Goal: Task Accomplishment & Management: Complete application form

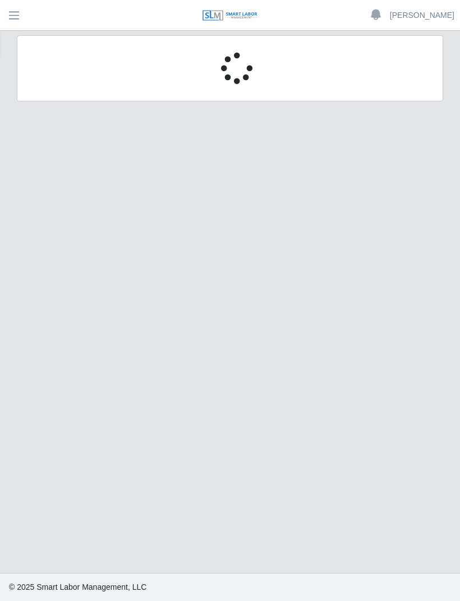
scroll to position [36, 0]
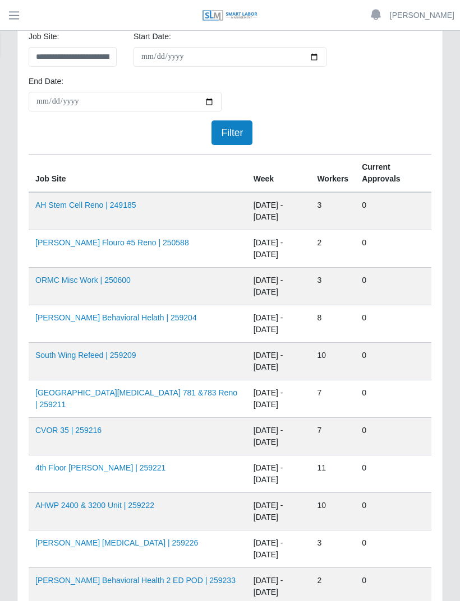
click at [21, 12] on span "button" at bounding box center [14, 15] width 15 height 13
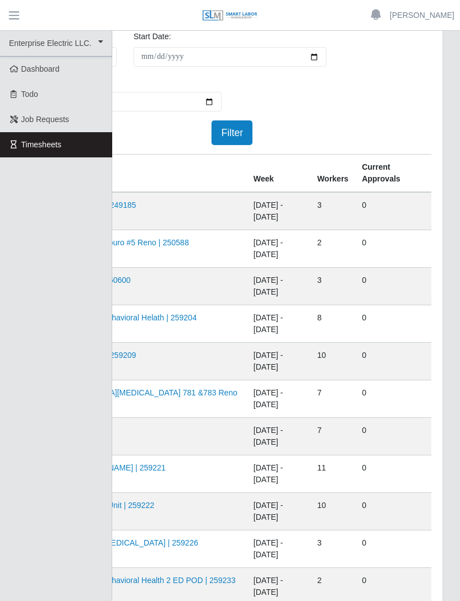
click at [299, 93] on div "**********" at bounding box center [229, 92] width 419 height 123
click at [338, 117] on div "**********" at bounding box center [229, 92] width 419 height 123
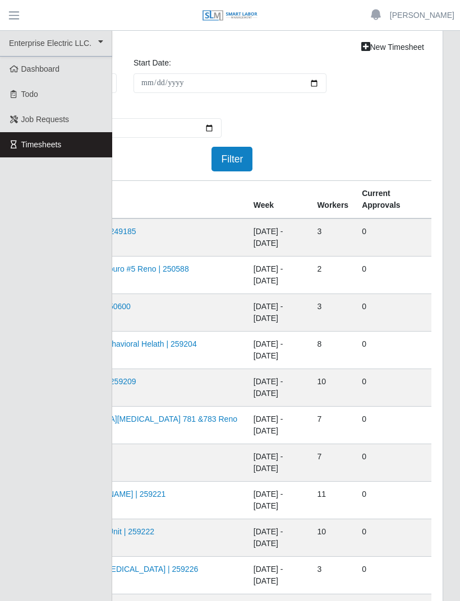
scroll to position [0, 0]
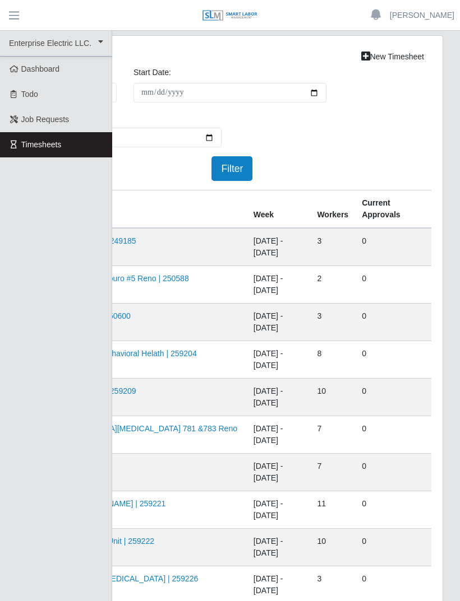
click at [397, 136] on div "**********" at bounding box center [229, 128] width 419 height 123
click at [362, 282] on td "0" at bounding box center [393, 285] width 76 height 38
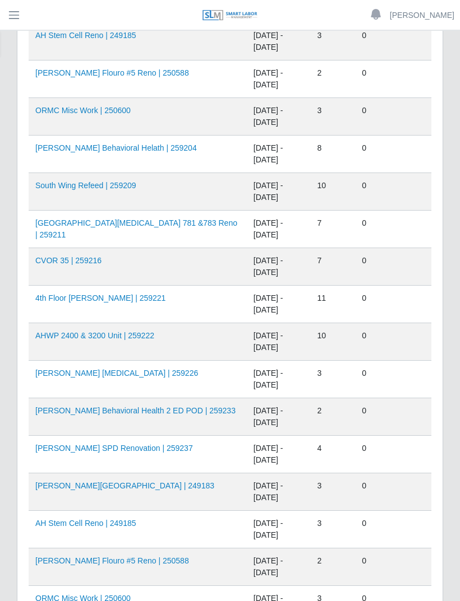
scroll to position [206, 0]
click at [129, 557] on link "AHO Flouro #5 Reno | 250588" at bounding box center [112, 561] width 154 height 9
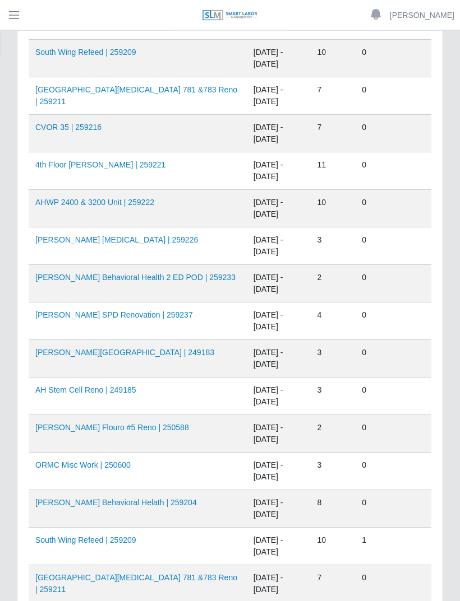
scroll to position [341, 0]
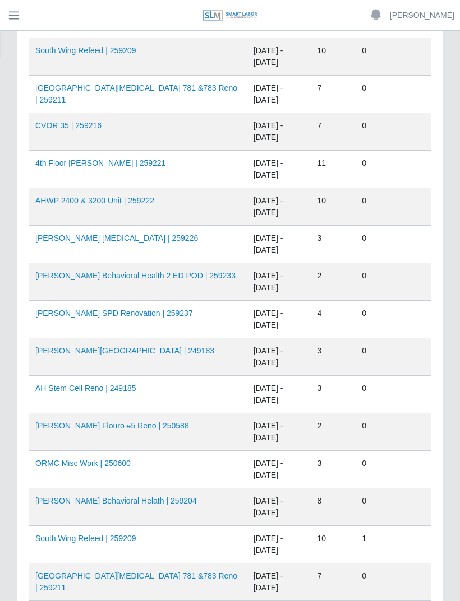
click at [137, 498] on link "AHO Behavioral Helath | 259204" at bounding box center [115, 501] width 161 height 9
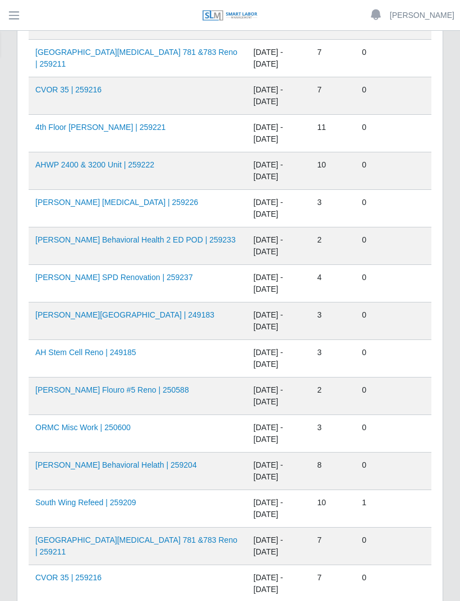
click at [142, 461] on link "[PERSON_NAME] Behavioral Helath | 259204" at bounding box center [115, 465] width 161 height 9
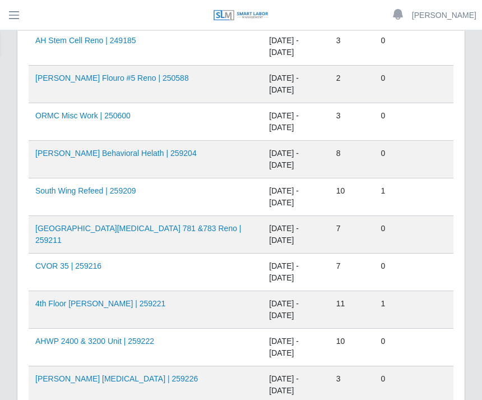
scroll to position [689, 0]
click at [106, 376] on link "AHO Dialysis | 259226" at bounding box center [116, 378] width 163 height 9
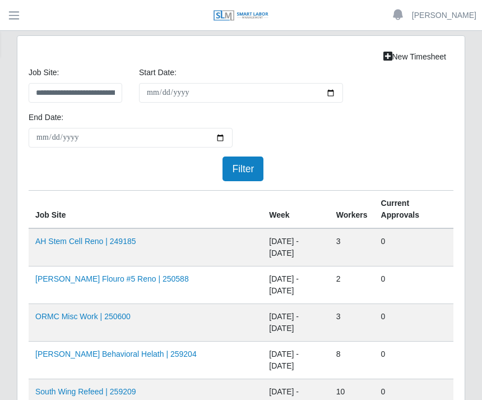
scroll to position [725, 0]
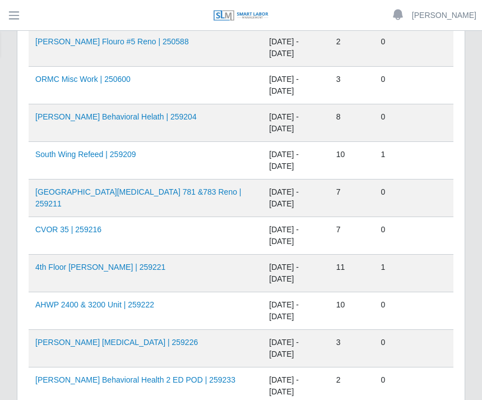
click at [135, 300] on link "AHWP 2400 & 3200 Unit | 259222" at bounding box center [94, 304] width 119 height 9
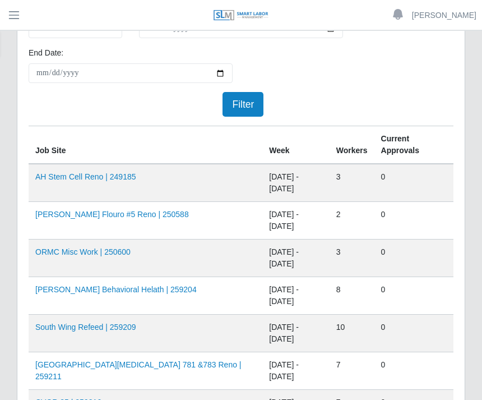
scroll to position [0, 0]
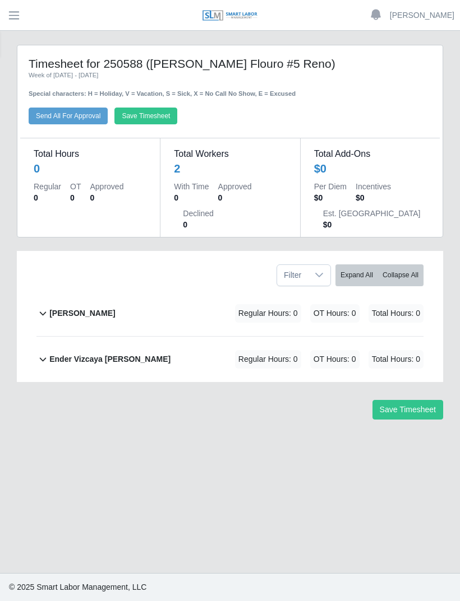
click at [84, 308] on b "[PERSON_NAME]" at bounding box center [82, 314] width 66 height 12
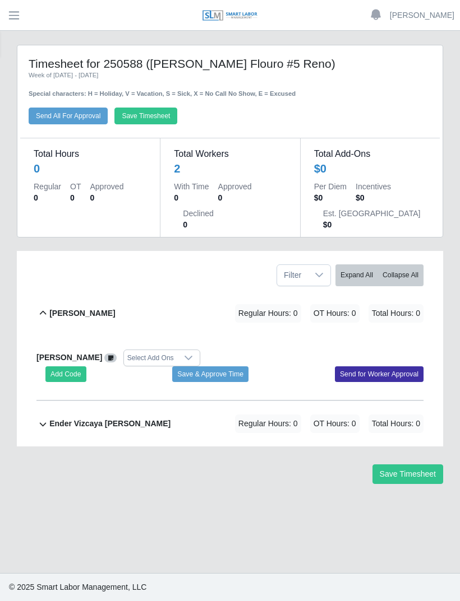
click at [66, 370] on button "Add Code" at bounding box center [65, 375] width 41 height 16
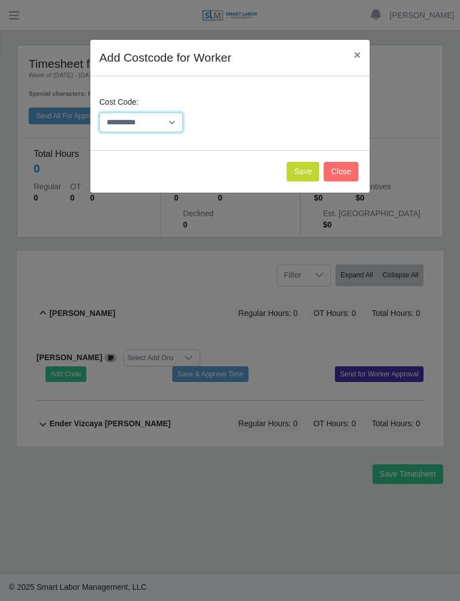
click at [172, 118] on select "**********" at bounding box center [141, 123] width 84 height 20
select select "**********"
click at [303, 170] on button "Save" at bounding box center [302, 172] width 33 height 20
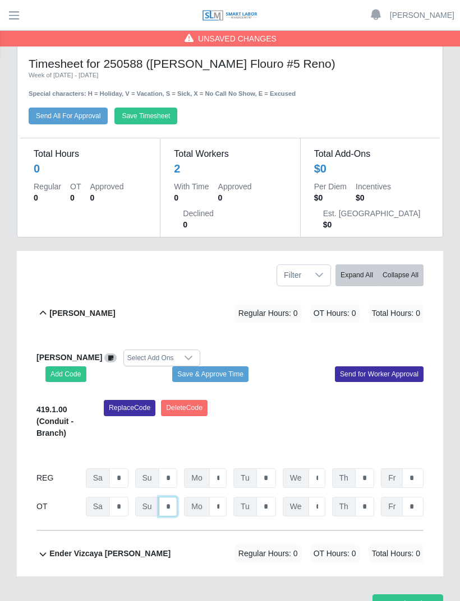
click at [176, 502] on input "*" at bounding box center [168, 507] width 19 height 20
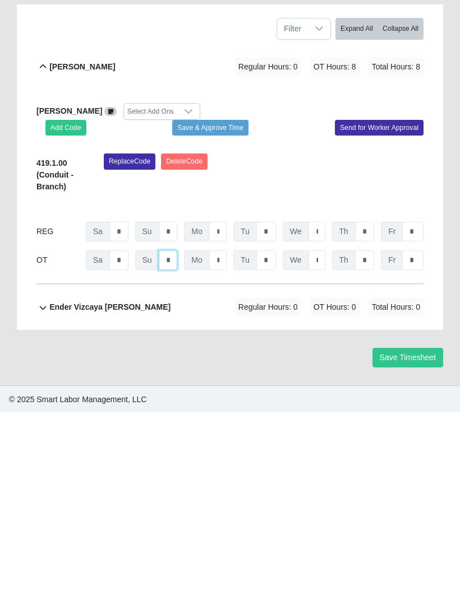
type input "*"
click at [225, 411] on input "*" at bounding box center [217, 421] width 17 height 20
type input "*"
click at [274, 411] on input "*" at bounding box center [266, 421] width 20 height 20
click at [275, 411] on input "*" at bounding box center [266, 421] width 20 height 20
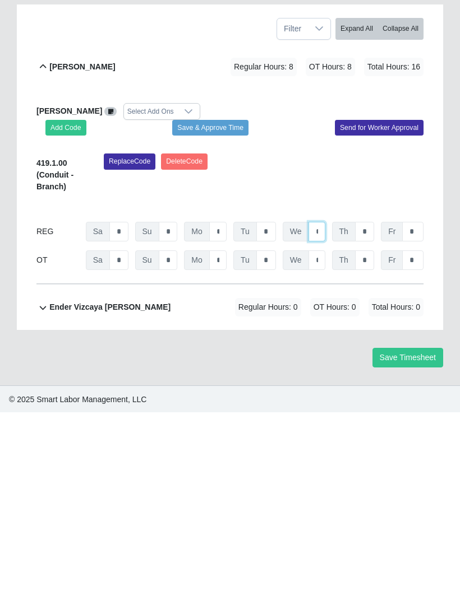
click at [324, 411] on input "*" at bounding box center [316, 421] width 17 height 20
click at [369, 411] on input "*" at bounding box center [364, 421] width 19 height 20
type input "*"
click at [419, 411] on input "*" at bounding box center [412, 421] width 21 height 20
type input "*"
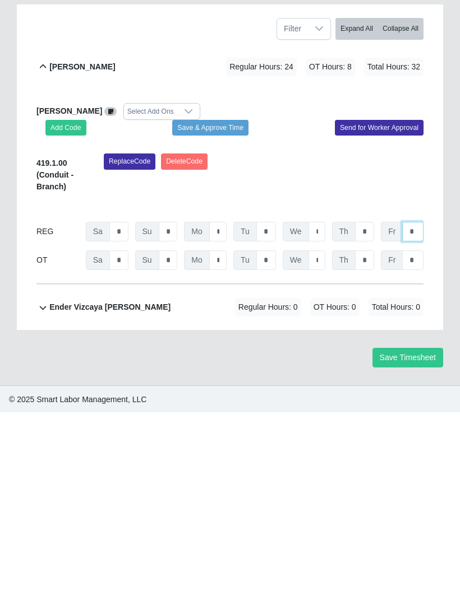
type input "*"
click at [323, 411] on input "*" at bounding box center [316, 421] width 17 height 20
type input "*"
click at [271, 411] on input "*" at bounding box center [266, 421] width 20 height 20
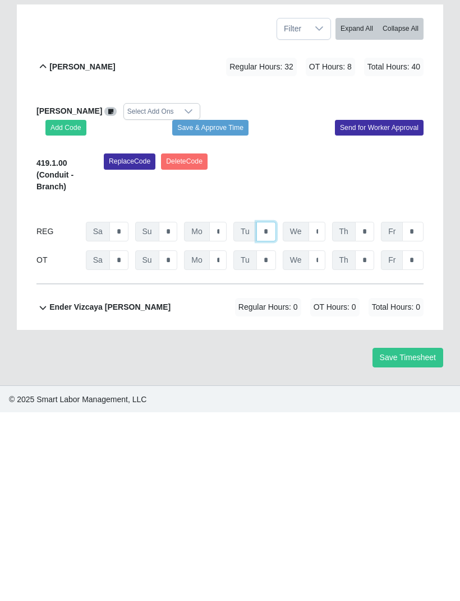
click at [275, 411] on input "*" at bounding box center [266, 421] width 20 height 20
click at [373, 439] on input "*" at bounding box center [364, 449] width 19 height 20
click at [274, 411] on input "*" at bounding box center [266, 421] width 20 height 20
type input "*"
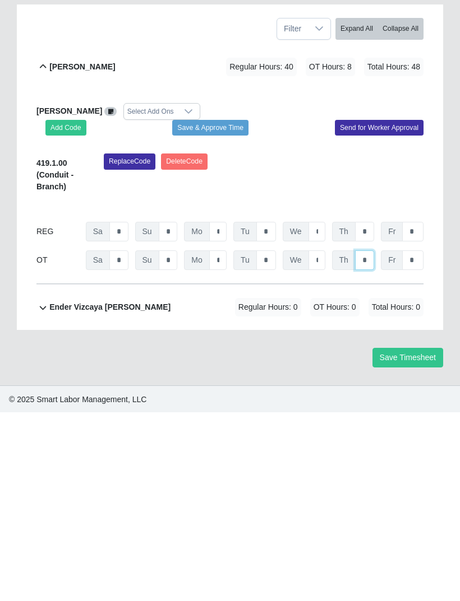
click at [368, 439] on input "*" at bounding box center [364, 449] width 19 height 20
type input "*"
click at [321, 439] on input "*" at bounding box center [316, 449] width 17 height 20
click at [272, 439] on input "*" at bounding box center [266, 449] width 20 height 20
type input "*"
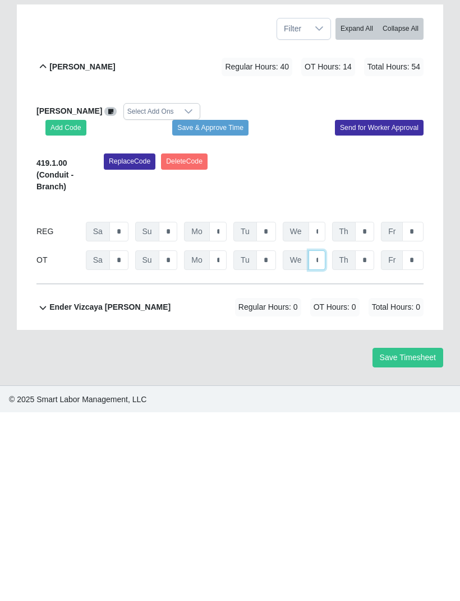
click at [324, 439] on input "*" at bounding box center [316, 449] width 17 height 20
type input "*"
click at [226, 439] on input "*" at bounding box center [217, 449] width 17 height 20
type input "*"
click at [221, 309] on button "Save & Approve Time" at bounding box center [210, 317] width 76 height 16
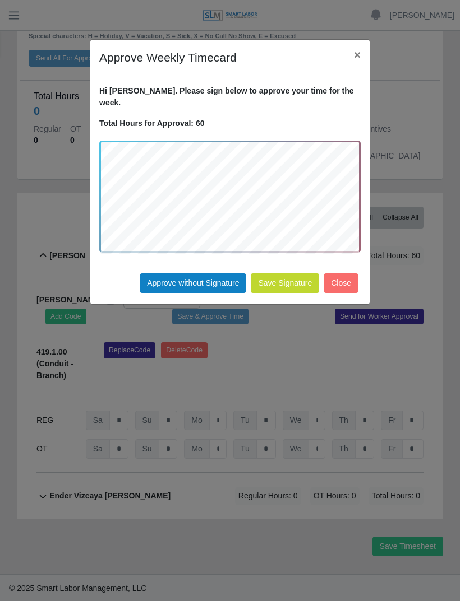
click at [202, 274] on button "Approve without Signature" at bounding box center [193, 284] width 106 height 20
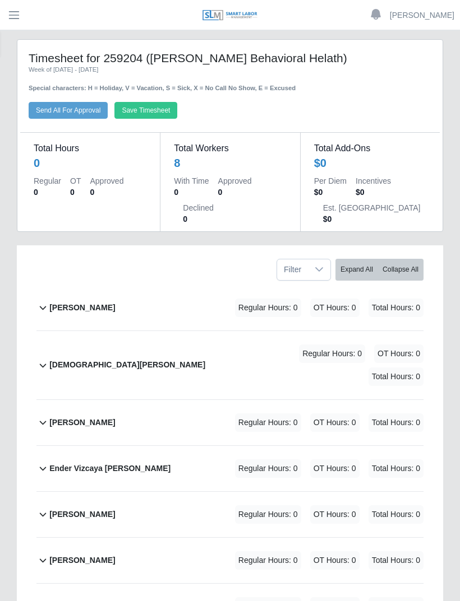
scroll to position [7, 0]
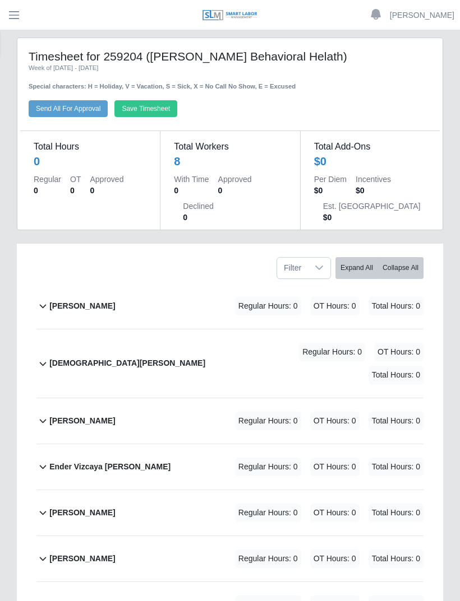
click at [103, 508] on b "[PERSON_NAME]" at bounding box center [82, 514] width 66 height 12
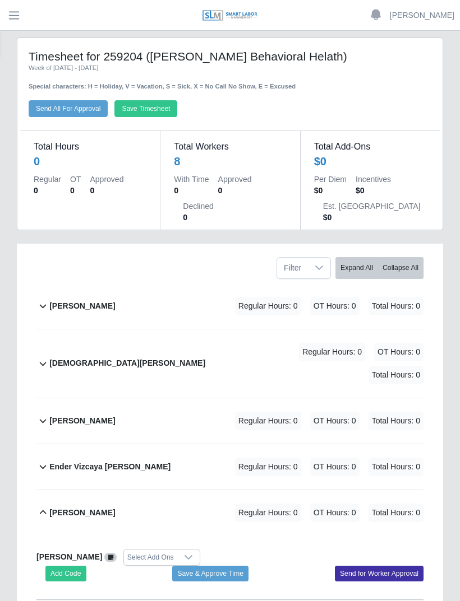
click at [70, 566] on button "Add Code" at bounding box center [65, 574] width 41 height 16
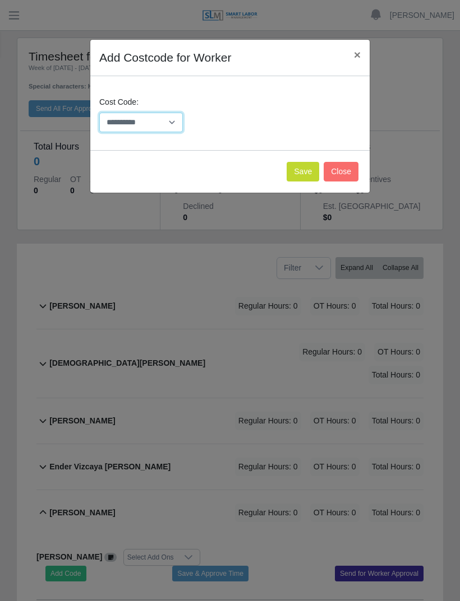
click at [172, 121] on select "**********" at bounding box center [141, 123] width 84 height 20
select select "**********"
click at [301, 168] on button "Save" at bounding box center [302, 172] width 33 height 20
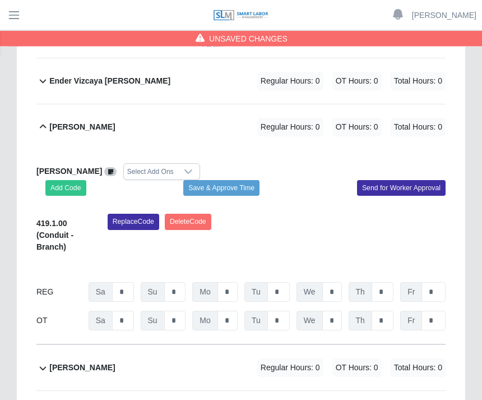
scroll to position [373, 0]
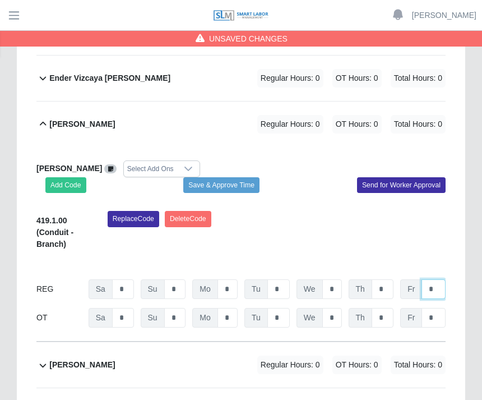
click at [440, 285] on input "*" at bounding box center [433, 289] width 24 height 20
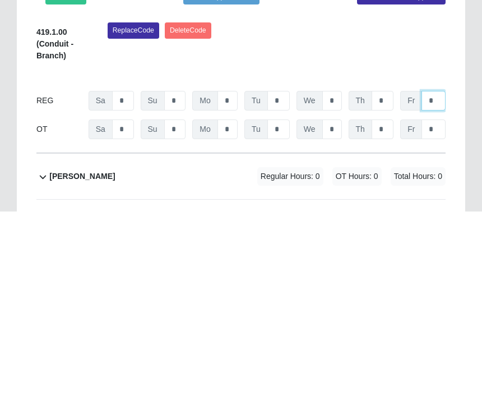
type input "*"
click at [388, 279] on input "*" at bounding box center [383, 289] width 22 height 20
click at [391, 279] on input "*" at bounding box center [383, 289] width 22 height 20
click at [341, 279] on input "*" at bounding box center [332, 289] width 20 height 20
type input "*"
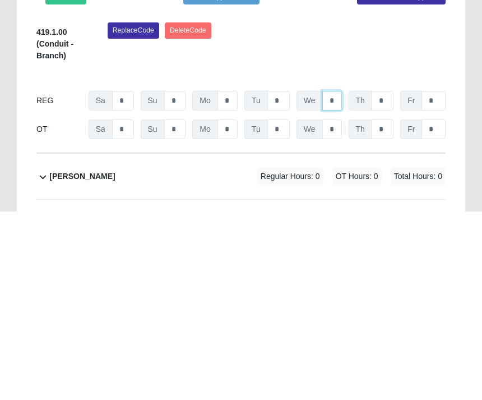
type input "*"
click at [391, 279] on input "*" at bounding box center [383, 289] width 22 height 20
type input "*"
click at [280, 279] on input "*" at bounding box center [278, 289] width 22 height 20
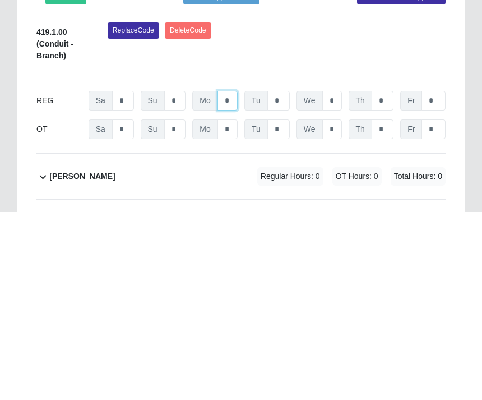
click at [235, 279] on input "*" at bounding box center [227, 289] width 20 height 20
type input "*"
click at [289, 279] on input "*" at bounding box center [278, 289] width 22 height 20
click at [288, 279] on input "*" at bounding box center [278, 289] width 22 height 20
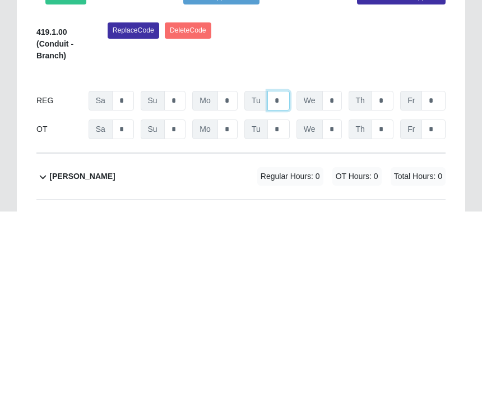
type input "*"
click at [180, 279] on input "*" at bounding box center [175, 289] width 22 height 20
click at [185, 308] on input "*" at bounding box center [175, 318] width 22 height 20
click at [184, 308] on input "*" at bounding box center [175, 318] width 22 height 20
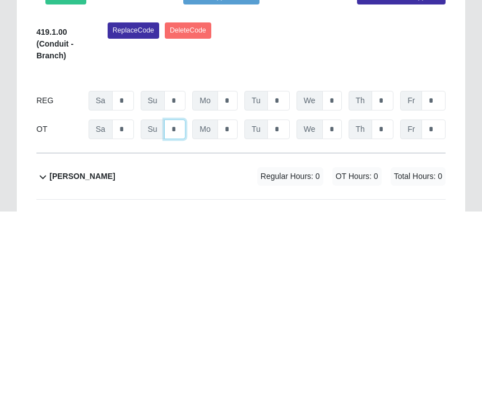
type input "*"
click at [235, 308] on input "*" at bounding box center [227, 318] width 20 height 20
type input "*"
click at [288, 308] on input "*" at bounding box center [278, 318] width 22 height 20
type input "*"
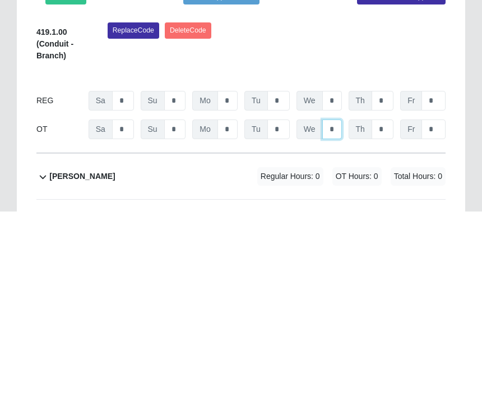
click at [340, 308] on input "*" at bounding box center [332, 318] width 20 height 20
type input "*"
click at [392, 308] on input "*" at bounding box center [383, 318] width 22 height 20
type input "*"
click at [339, 308] on input "*" at bounding box center [332, 318] width 20 height 20
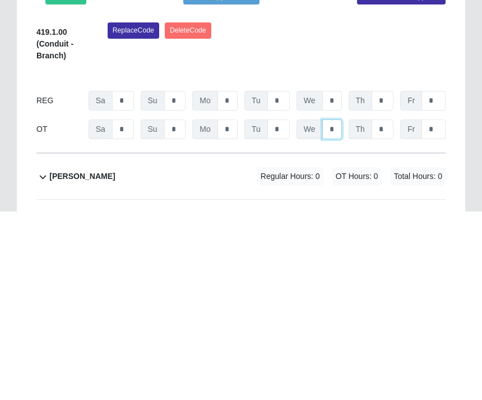
type input "*"
click at [386, 308] on input "*" at bounding box center [383, 318] width 22 height 20
type input "*"
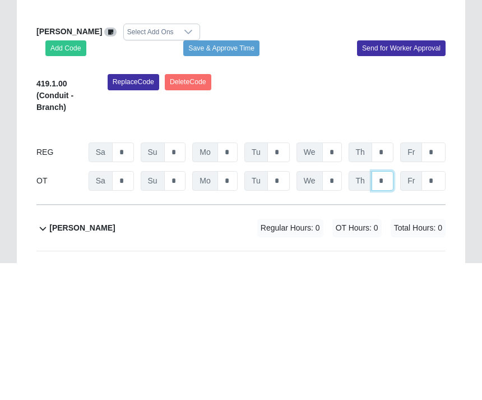
type input "*"
click at [233, 177] on button "Save & Approve Time" at bounding box center [221, 185] width 76 height 16
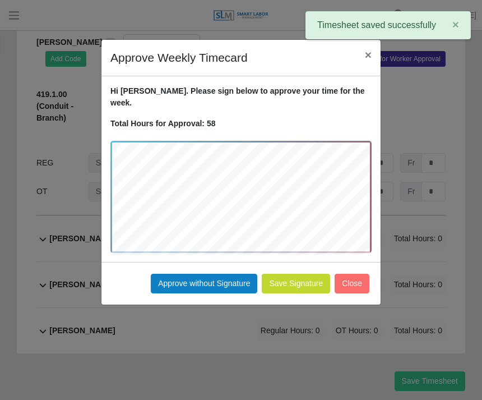
click at [210, 274] on button "Approve without Signature" at bounding box center [204, 284] width 106 height 20
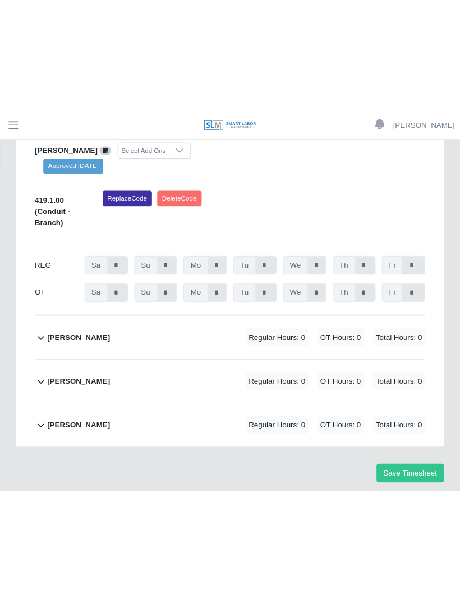
scroll to position [332, 0]
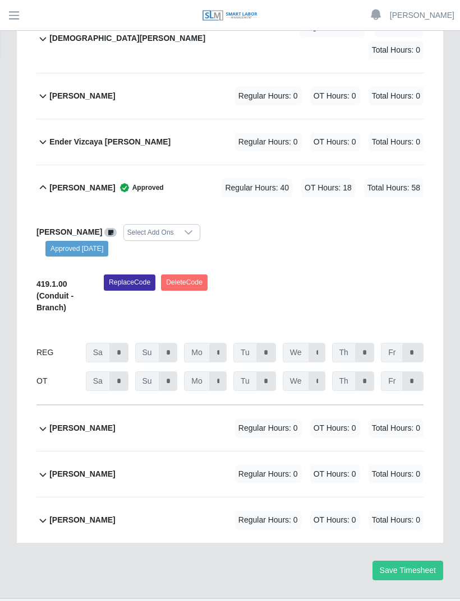
click at [416, 581] on button "Save Timesheet" at bounding box center [407, 571] width 71 height 20
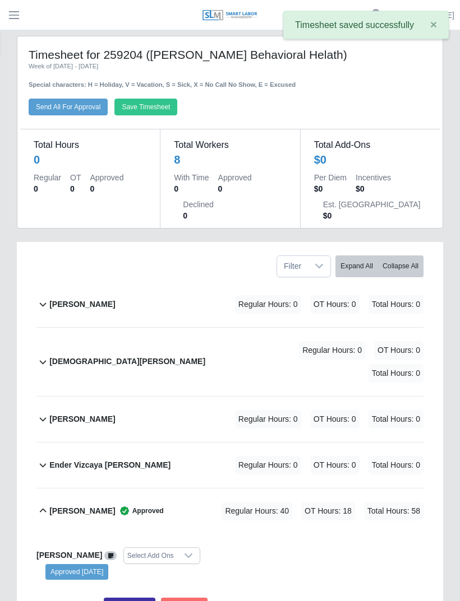
scroll to position [0, 0]
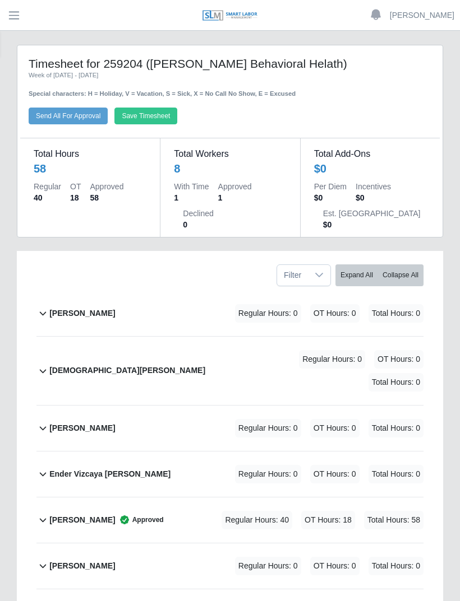
click at [86, 419] on div "[PERSON_NAME]" at bounding box center [82, 428] width 66 height 18
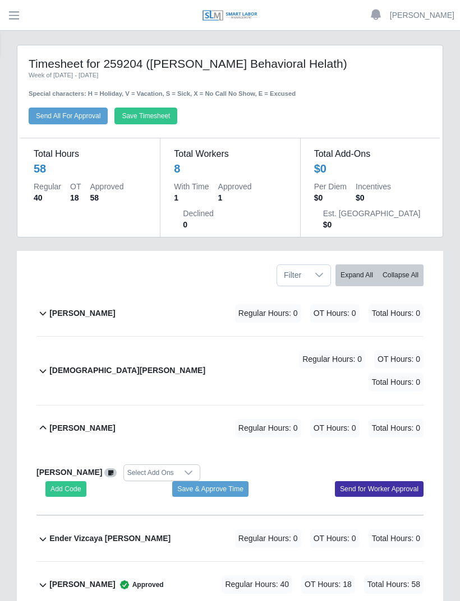
click at [70, 481] on button "Add Code" at bounding box center [65, 489] width 41 height 16
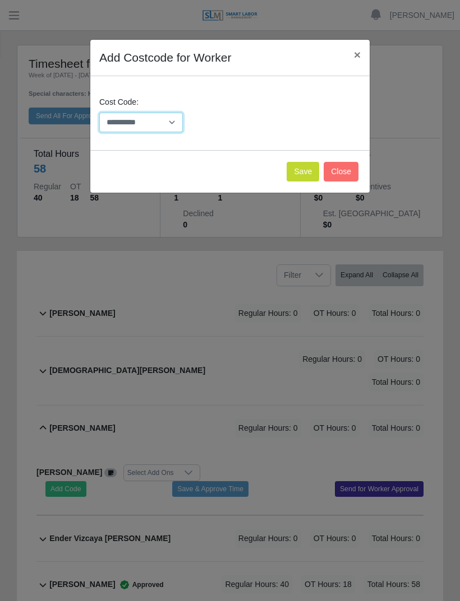
click at [171, 121] on select "**********" at bounding box center [141, 123] width 84 height 20
select select "**********"
click at [297, 171] on button "Save" at bounding box center [302, 172] width 33 height 20
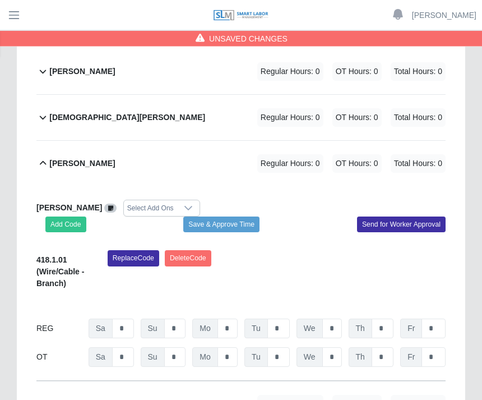
scroll to position [243, 0]
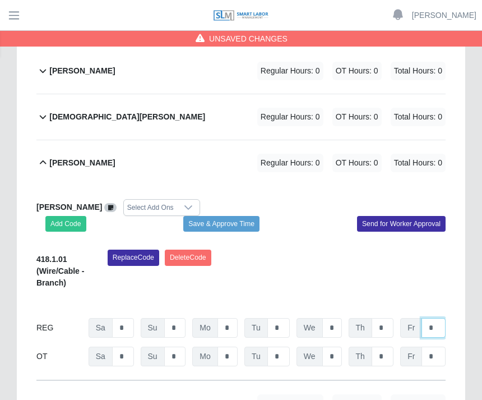
click at [440, 325] on input "*" at bounding box center [433, 328] width 24 height 20
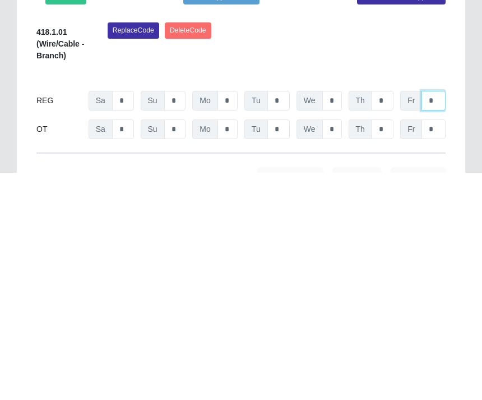
type input "*"
click at [384, 318] on input "*" at bounding box center [383, 328] width 22 height 20
type input "*"
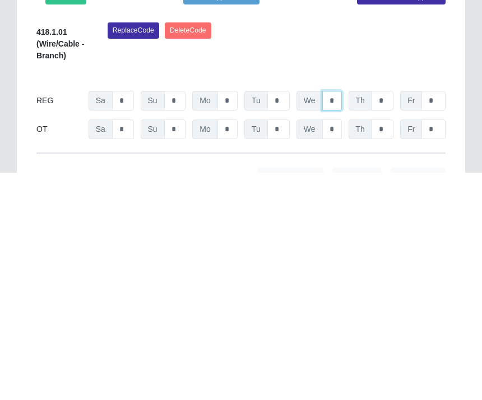
click at [338, 318] on input "*" at bounding box center [332, 328] width 20 height 20
type input "*"
click at [285, 318] on input "*" at bounding box center [278, 328] width 22 height 20
type input "*"
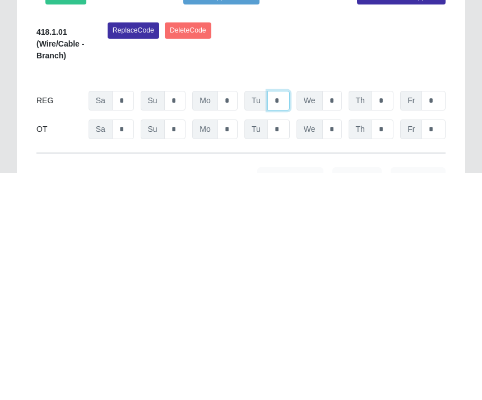
type input "*"
click at [231, 318] on input "*" at bounding box center [227, 328] width 20 height 20
type input "*"
click at [178, 346] on input "*" at bounding box center [175, 356] width 22 height 20
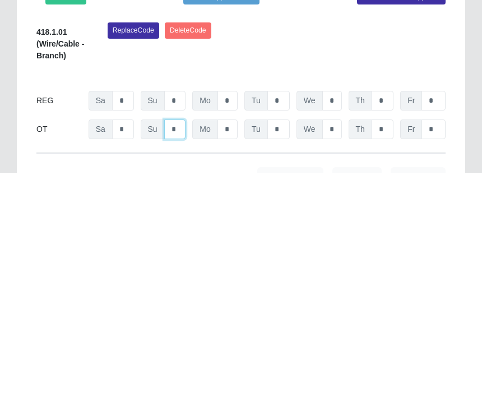
click at [180, 346] on input "*" at bounding box center [175, 356] width 22 height 20
type input "*"
click at [234, 346] on input "*" at bounding box center [227, 356] width 20 height 20
type input "*"
click at [287, 346] on input "*" at bounding box center [278, 356] width 22 height 20
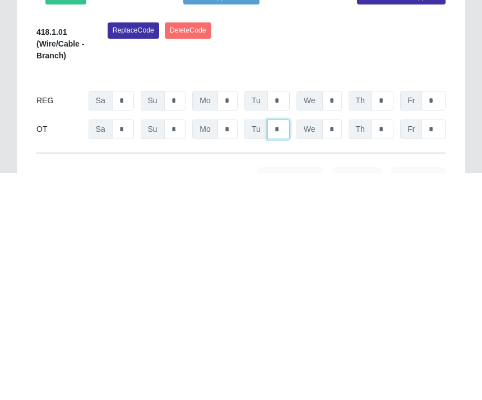
type input "*"
click at [334, 346] on input "*" at bounding box center [332, 356] width 20 height 20
type input "*"
click at [392, 346] on input "*" at bounding box center [383, 356] width 22 height 20
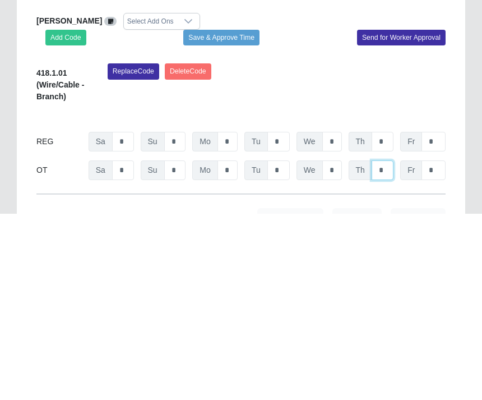
type input "*"
click at [232, 216] on button "Save & Approve Time" at bounding box center [221, 224] width 76 height 16
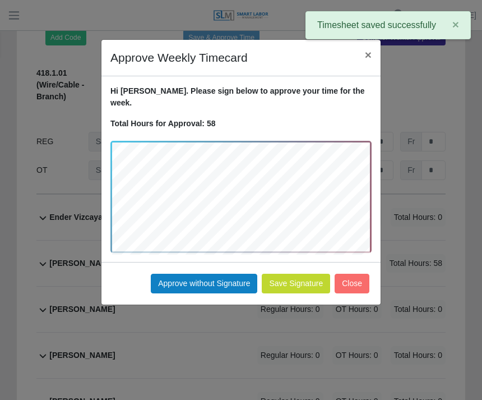
click at [215, 274] on button "Approve without Signature" at bounding box center [204, 284] width 106 height 20
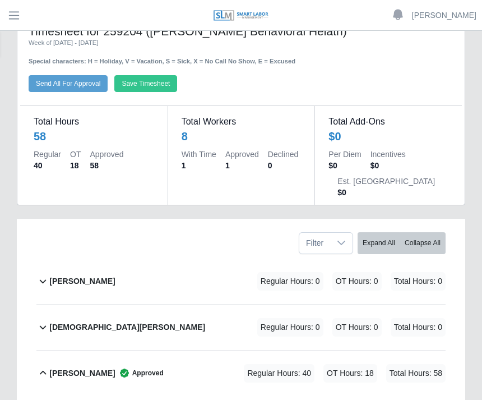
scroll to position [18, 0]
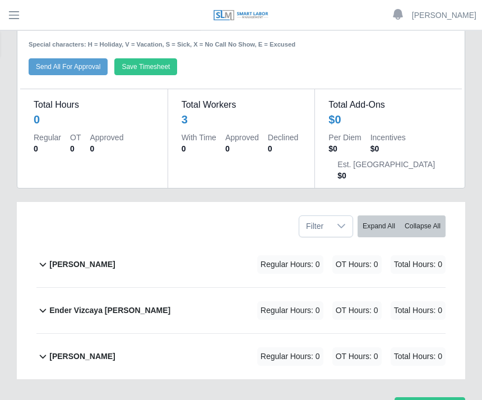
scroll to position [75, 0]
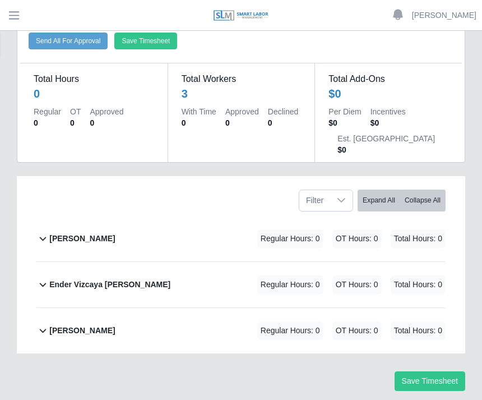
click at [112, 273] on div "Ender Vizcaya [PERSON_NAME] Regular Hours: 0 OT Hours: 0 Total Hours: 0" at bounding box center [247, 284] width 396 height 45
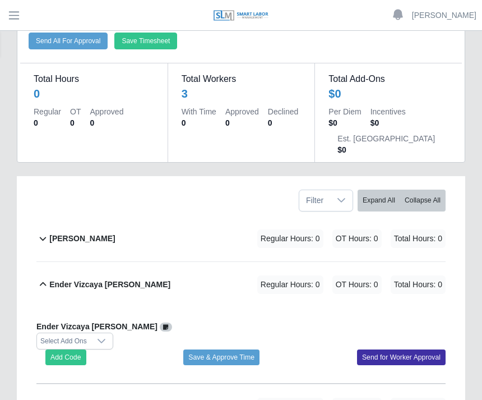
click at [72, 349] on button "Add Code" at bounding box center [65, 357] width 41 height 16
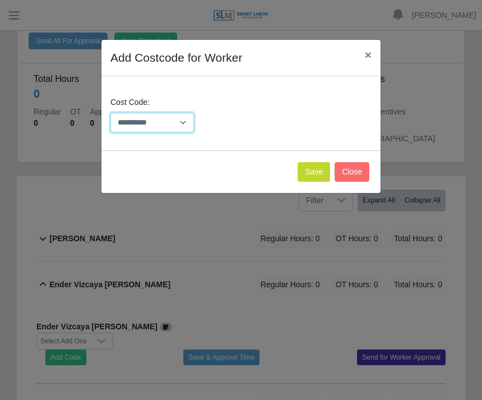
click at [182, 119] on select "**********" at bounding box center [152, 123] width 84 height 20
select select "**********"
click at [311, 166] on button "Save" at bounding box center [314, 172] width 33 height 20
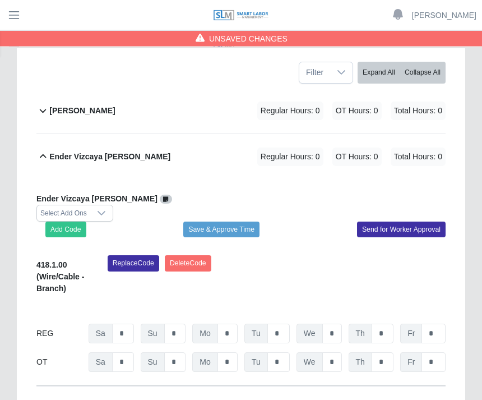
scroll to position [210, 0]
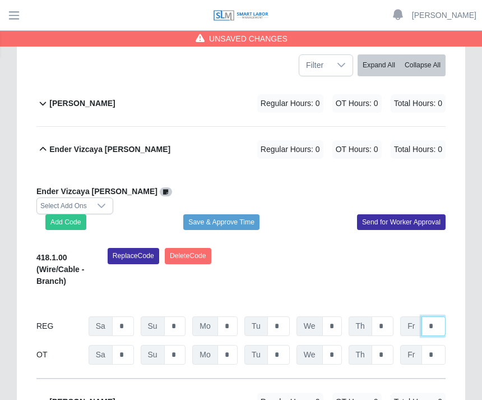
click at [441, 316] on input "*" at bounding box center [433, 326] width 24 height 20
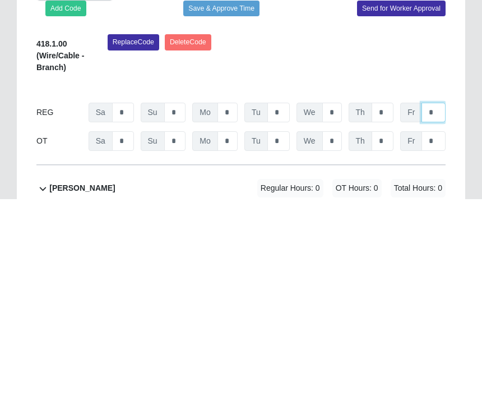
click at [438, 303] on input "*" at bounding box center [433, 313] width 24 height 20
type input "*"
click at [385, 303] on input "*" at bounding box center [383, 313] width 22 height 20
type input "*"
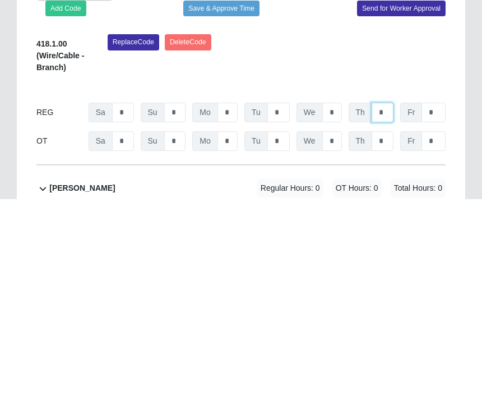
type input "*"
click at [339, 303] on input "*" at bounding box center [332, 313] width 20 height 20
type input "*"
click at [288, 303] on input "*" at bounding box center [278, 313] width 22 height 20
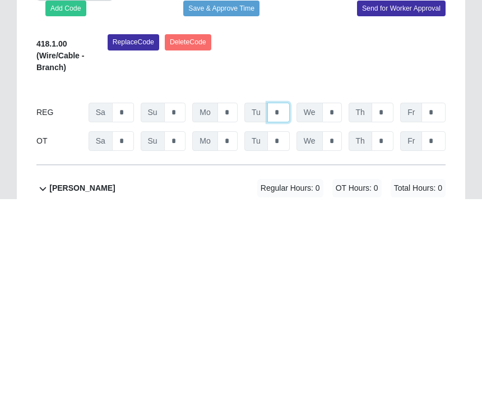
type input "*"
click at [237, 303] on input "*" at bounding box center [227, 313] width 20 height 20
type input "*"
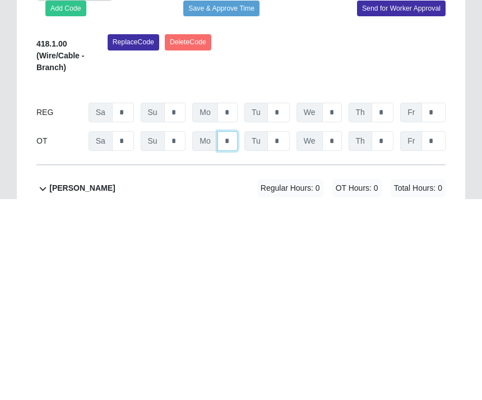
click at [233, 332] on input "*" at bounding box center [227, 342] width 20 height 20
type input "*"
click at [284, 332] on input "*" at bounding box center [278, 342] width 22 height 20
type input "*"
click at [341, 332] on input "*" at bounding box center [332, 342] width 20 height 20
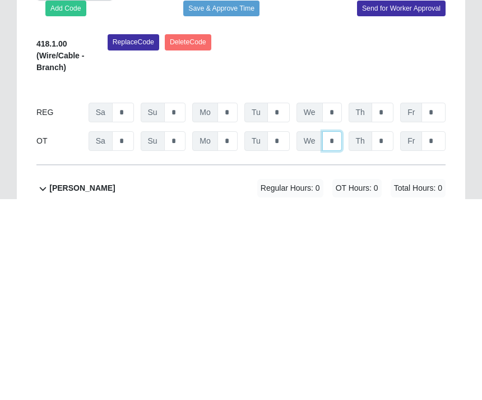
type input "*"
click at [392, 332] on input "*" at bounding box center [383, 342] width 22 height 20
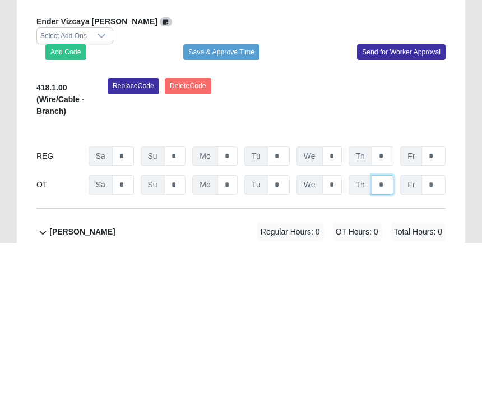
type input "*"
click at [241, 201] on button "Save & Approve Time" at bounding box center [221, 209] width 76 height 16
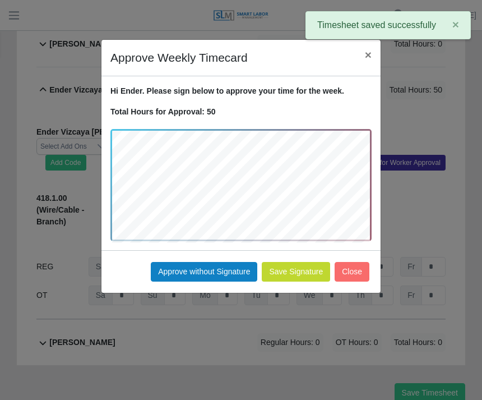
click at [205, 268] on button "Approve without Signature" at bounding box center [204, 272] width 106 height 20
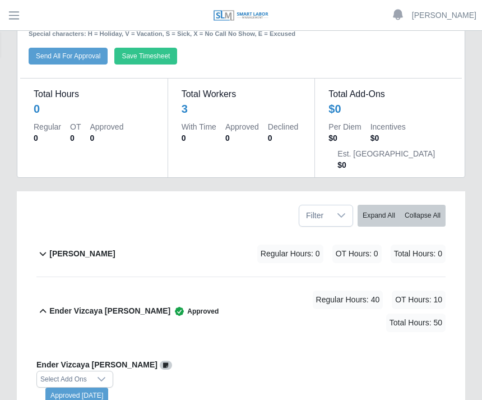
scroll to position [0, 0]
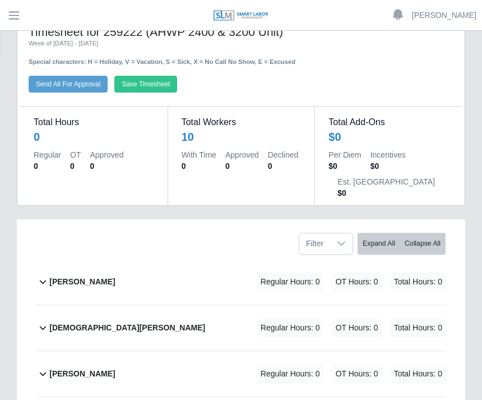
scroll to position [38, 0]
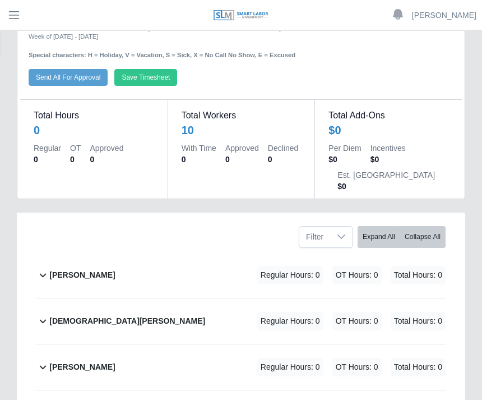
click at [115, 362] on b "[PERSON_NAME]" at bounding box center [82, 368] width 66 height 12
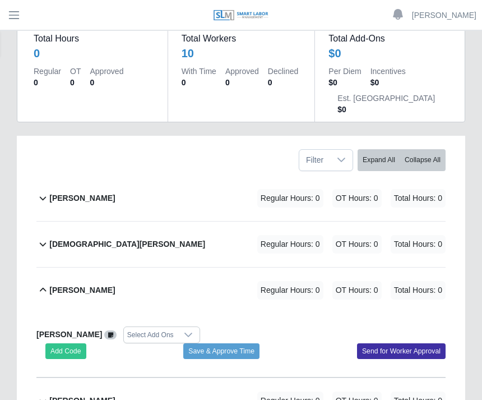
click at [77, 347] on button "Add Code" at bounding box center [65, 352] width 41 height 16
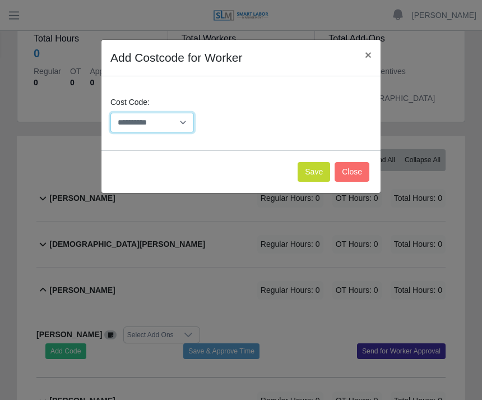
click at [183, 120] on select "**********" at bounding box center [152, 123] width 84 height 20
select select "**********"
click at [313, 165] on button "Save" at bounding box center [314, 172] width 33 height 20
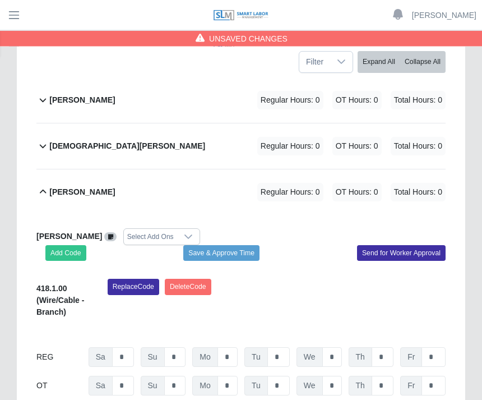
scroll to position [216, 0]
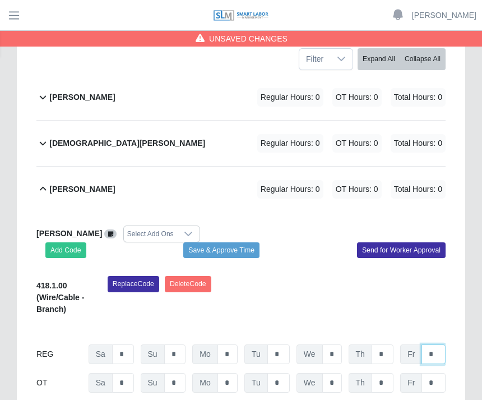
click at [432, 349] on input "*" at bounding box center [433, 354] width 24 height 20
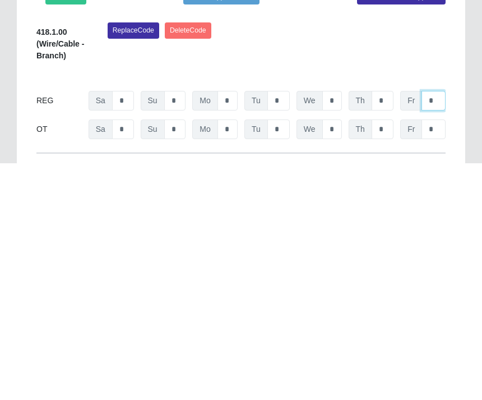
type input "*"
click at [387, 327] on input "*" at bounding box center [383, 337] width 22 height 20
type input "*"
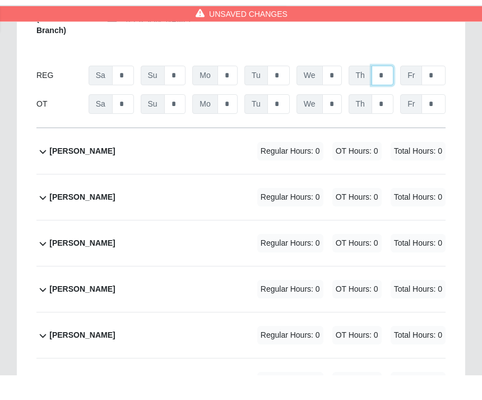
type input "*"
click at [340, 91] on input "*" at bounding box center [332, 101] width 20 height 20
type input "*"
click at [284, 91] on input "*" at bounding box center [278, 101] width 22 height 20
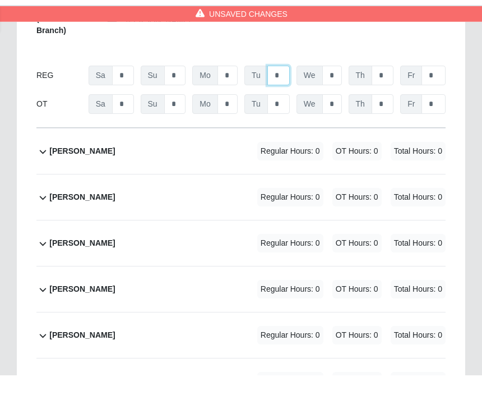
type input "*"
click at [236, 91] on input "*" at bounding box center [227, 101] width 20 height 20
type input "*"
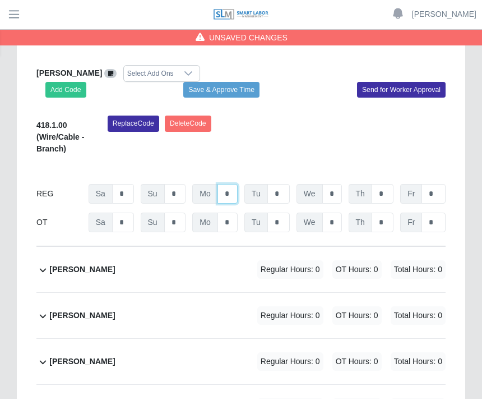
type input "*"
click at [243, 83] on button "Save & Approve Time" at bounding box center [221, 91] width 76 height 16
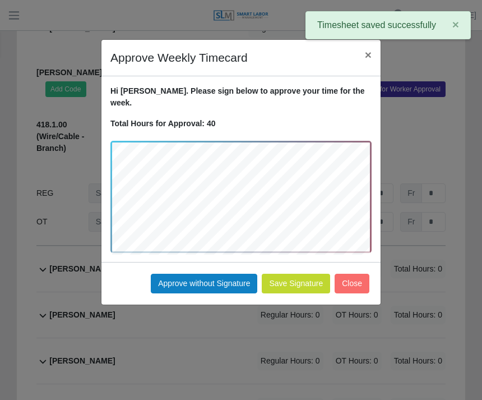
click at [209, 274] on button "Approve without Signature" at bounding box center [204, 284] width 106 height 20
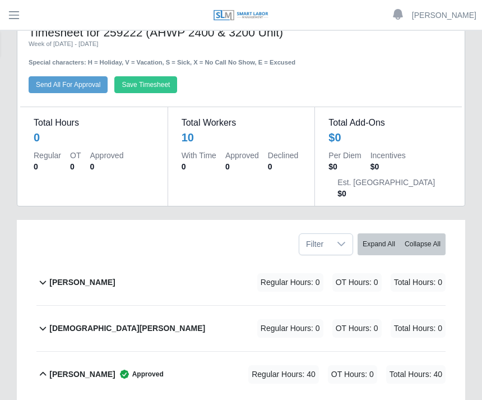
scroll to position [0, 0]
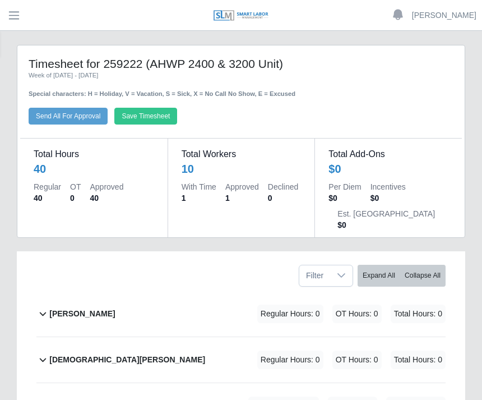
click at [18, 7] on button "button" at bounding box center [14, 15] width 28 height 18
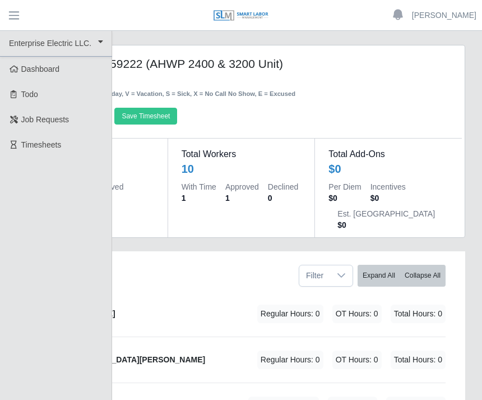
click at [154, 19] on header "[PERSON_NAME] Account Settings Logout" at bounding box center [241, 15] width 482 height 31
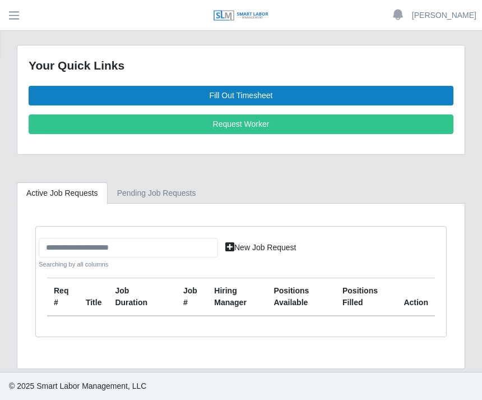
scroll to position [18, 0]
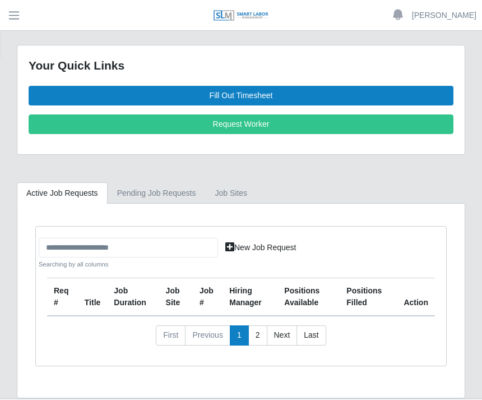
click at [253, 95] on link "Fill Out Timesheet" at bounding box center [241, 96] width 425 height 20
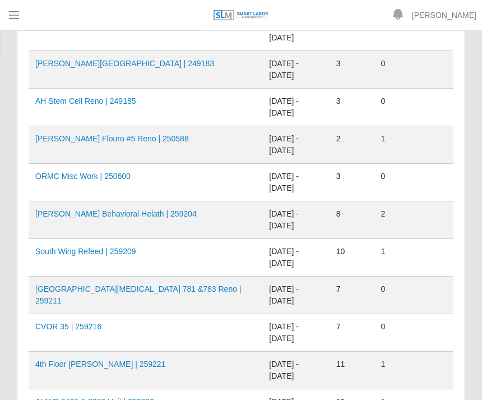
scroll to position [630, 0]
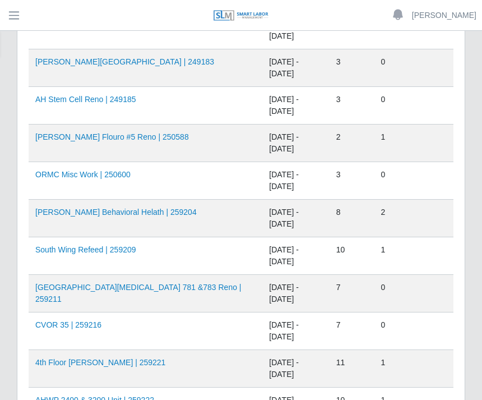
click at [150, 243] on td "South Wing Refeed | 259209" at bounding box center [146, 256] width 234 height 38
click at [262, 253] on td "08/23/2025 - 08/29/2025" at bounding box center [295, 256] width 67 height 38
click at [104, 247] on link "South Wing Refeed | 259209" at bounding box center [85, 249] width 101 height 9
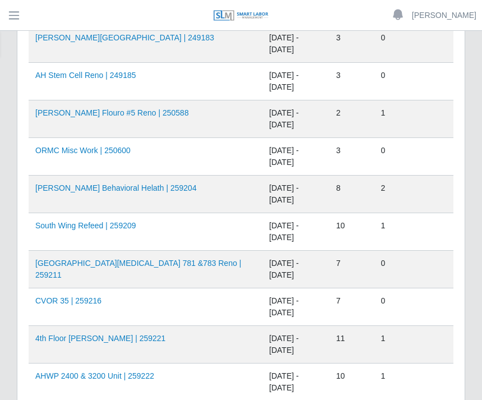
scroll to position [652, 0]
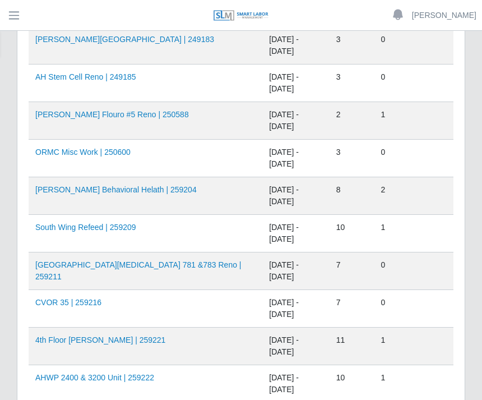
click at [132, 339] on link "4th Floor Winnie Palmer | 259221" at bounding box center [100, 339] width 130 height 9
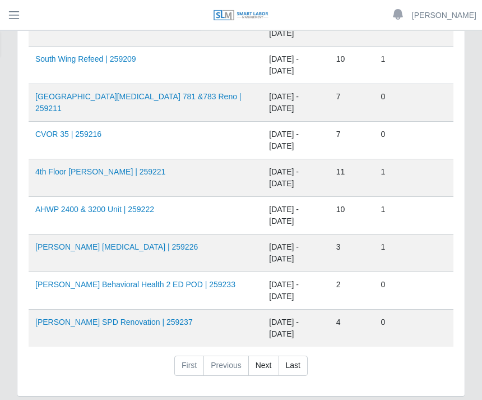
scroll to position [820, 0]
click at [135, 281] on link "AHO Behavioral Health 2 ED POD | 259233" at bounding box center [135, 284] width 200 height 9
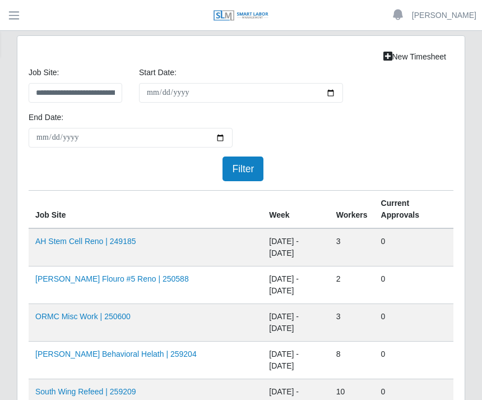
scroll to position [856, 0]
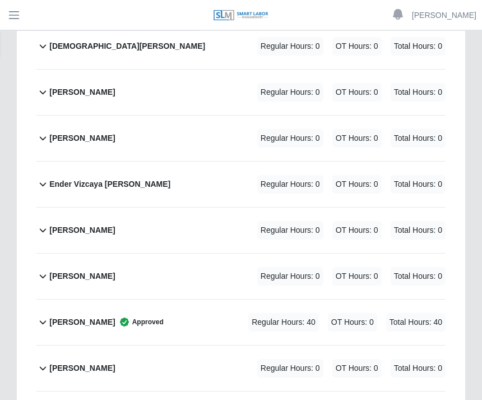
scroll to position [313, 0]
click at [123, 314] on div "[PERSON_NAME] Approved" at bounding box center [106, 322] width 114 height 18
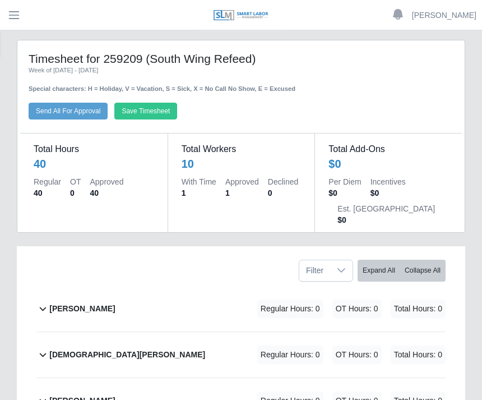
scroll to position [0, 0]
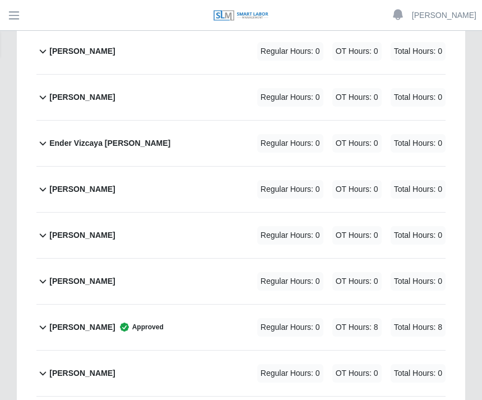
scroll to position [357, 0]
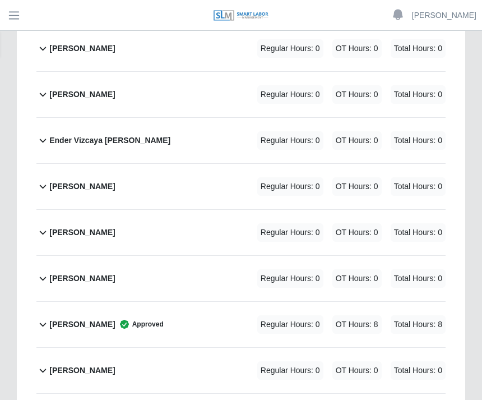
click at [82, 275] on b "Ney Rivero" at bounding box center [82, 278] width 66 height 12
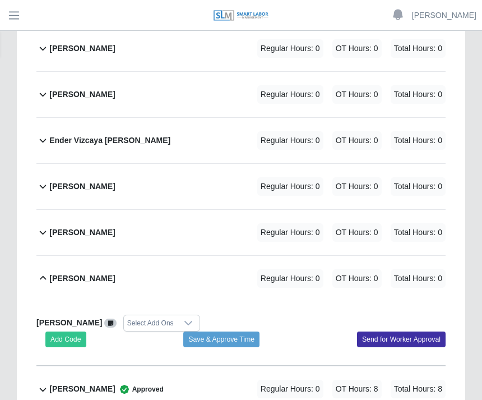
click at [72, 335] on button "Add Code" at bounding box center [65, 339] width 41 height 16
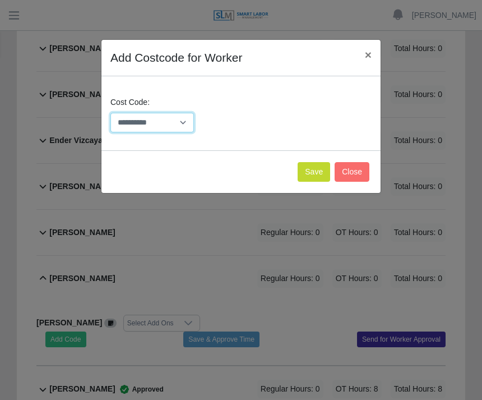
click at [181, 120] on select "**********" at bounding box center [152, 123] width 84 height 20
select select "**********"
click at [313, 163] on button "Save" at bounding box center [314, 172] width 33 height 20
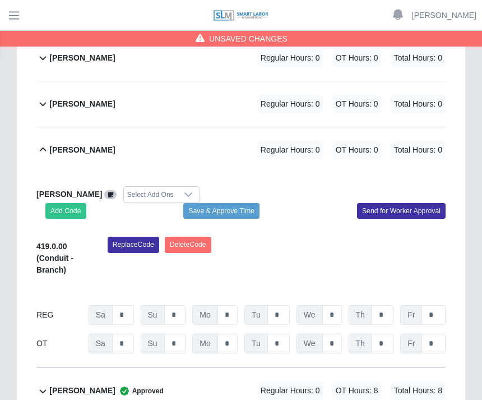
scroll to position [494, 0]
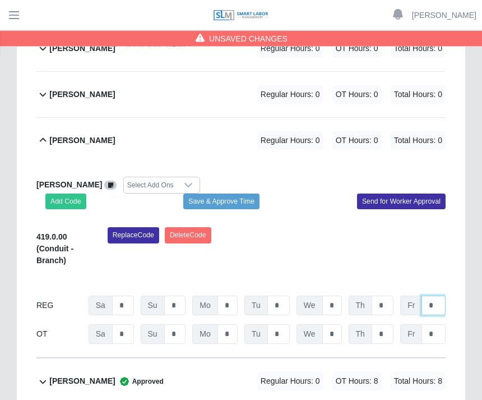
click at [436, 303] on input "*" at bounding box center [433, 306] width 24 height 20
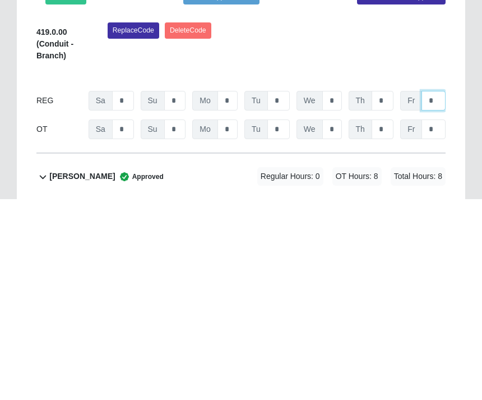
type input "*"
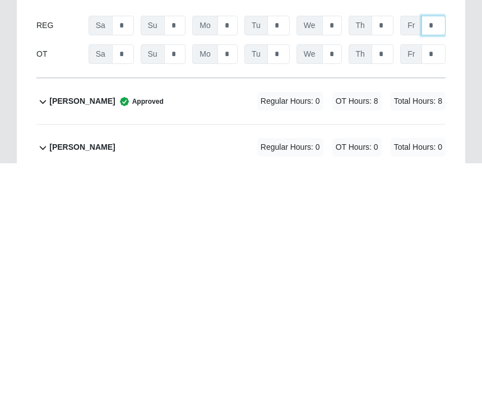
scroll to position [549, 0]
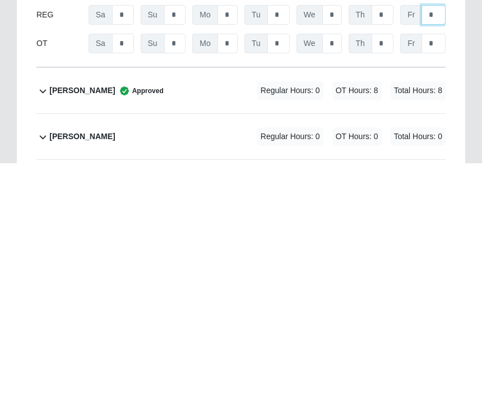
type input "*"
click at [438, 270] on input "*" at bounding box center [433, 280] width 24 height 20
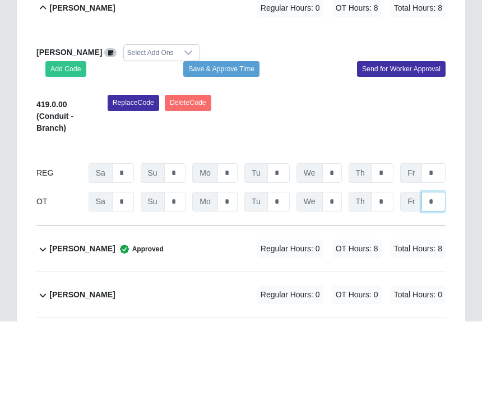
type input "*"
click at [234, 140] on button "Save & Approve Time" at bounding box center [221, 148] width 76 height 16
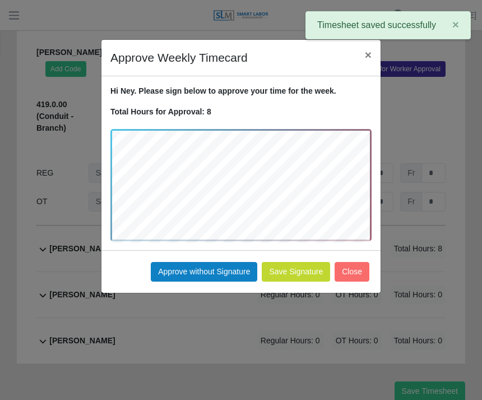
click at [209, 270] on button "Approve without Signature" at bounding box center [204, 272] width 106 height 20
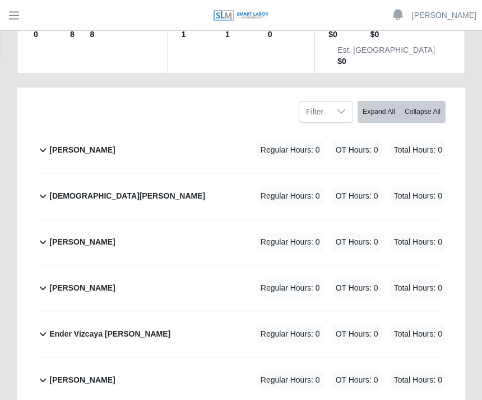
scroll to position [163, 0]
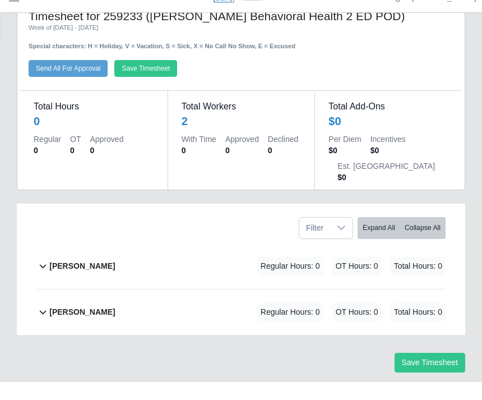
scroll to position [29, 0]
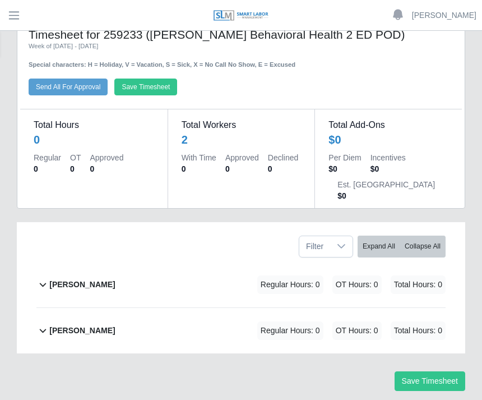
click at [115, 276] on div "[PERSON_NAME]" at bounding box center [82, 284] width 66 height 18
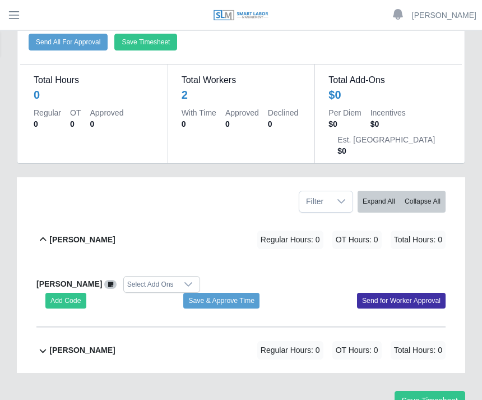
scroll to position [105, 0]
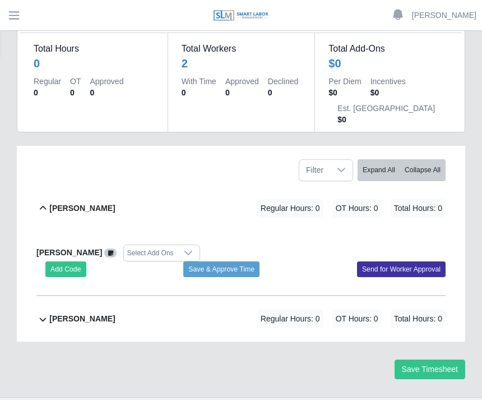
click at [184, 257] on icon at bounding box center [188, 252] width 9 height 9
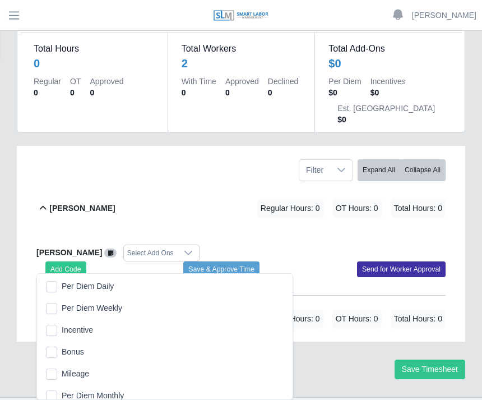
scroll to position [12, 8]
click at [187, 356] on li "Bonus" at bounding box center [164, 351] width 251 height 21
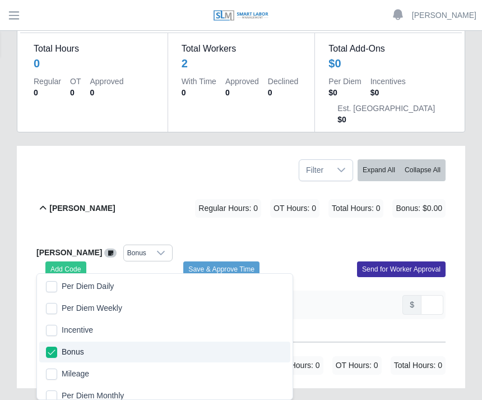
click at [170, 173] on div "Filter Expand All Collapse All" at bounding box center [241, 166] width 426 height 40
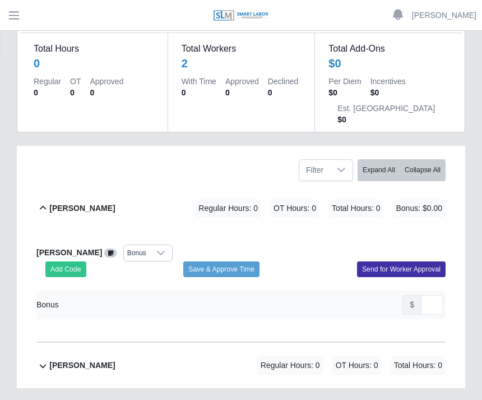
click at [71, 265] on button "Add Code" at bounding box center [65, 269] width 41 height 16
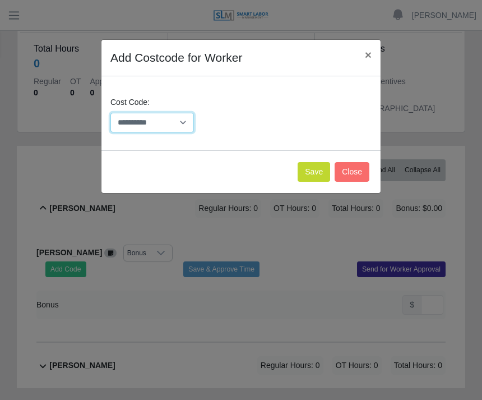
click at [183, 120] on select "**********" at bounding box center [152, 123] width 84 height 20
select select "**********"
click at [309, 168] on button "Save" at bounding box center [314, 172] width 33 height 20
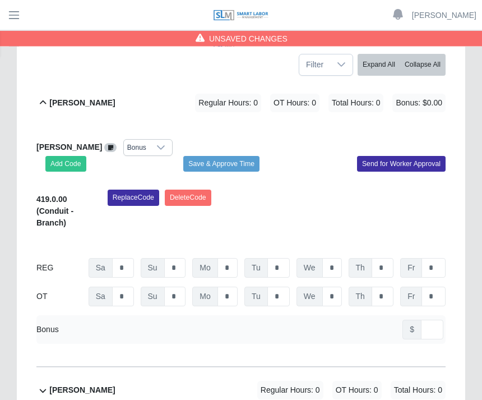
scroll to position [211, 0]
click at [45, 326] on div "Bonus" at bounding box center [47, 329] width 22 height 12
click at [55, 323] on div "Bonus" at bounding box center [47, 329] width 22 height 12
click at [237, 264] on input "*" at bounding box center [227, 268] width 20 height 20
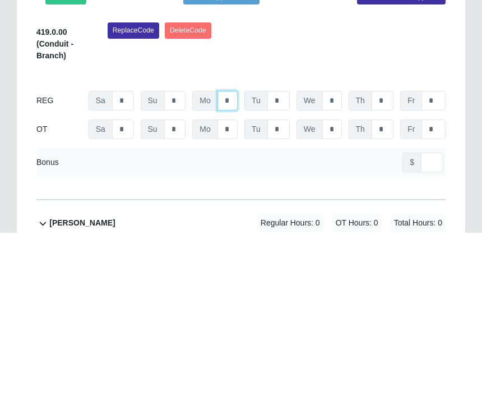
type input "*"
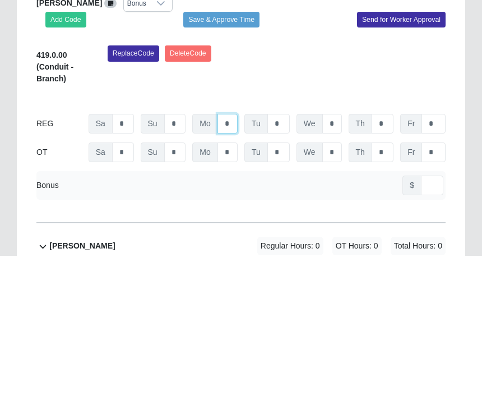
type input "*"
type input "**"
click at [286, 258] on input "*" at bounding box center [278, 268] width 22 height 20
type input "*"
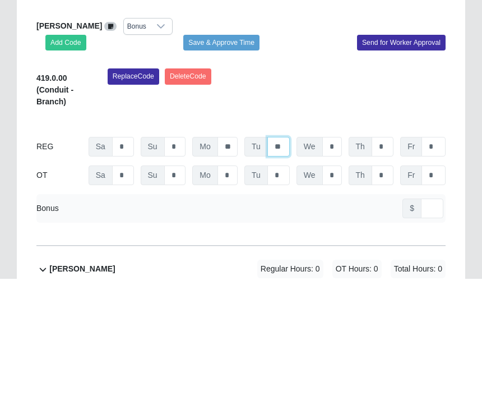
type input "**"
click at [341, 258] on input "*" at bounding box center [332, 268] width 20 height 20
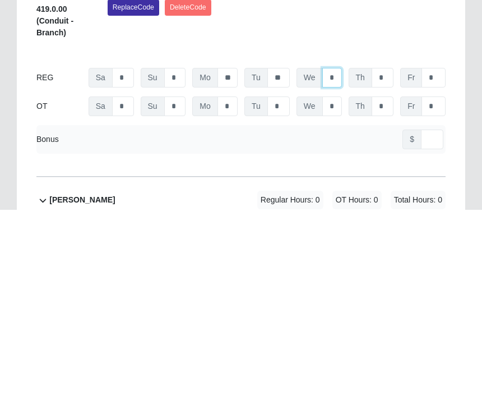
click at [340, 258] on input "*" at bounding box center [332, 268] width 20 height 20
type input "*"
type input "**"
click at [388, 258] on input "*" at bounding box center [383, 268] width 22 height 20
type input "*"
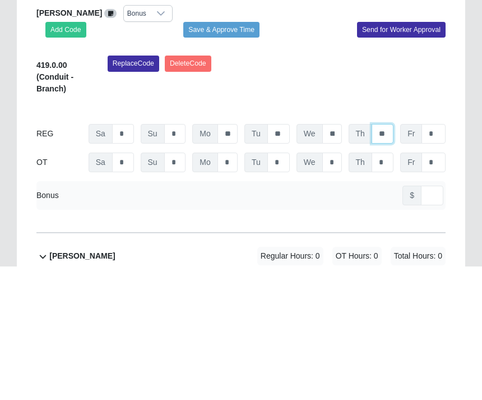
type input "**"
click at [234, 156] on button "Save & Approve Time" at bounding box center [221, 164] width 76 height 16
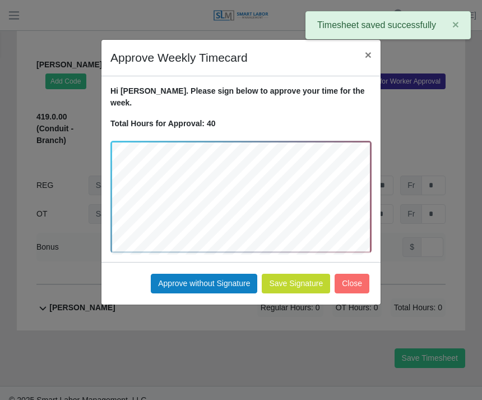
click at [216, 276] on button "Approve without Signature" at bounding box center [204, 284] width 106 height 20
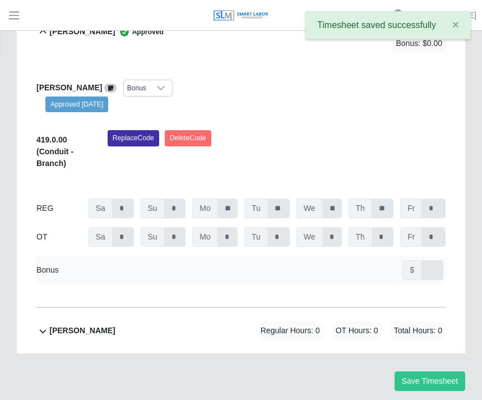
click at [218, 261] on div "Bonus $" at bounding box center [240, 270] width 409 height 29
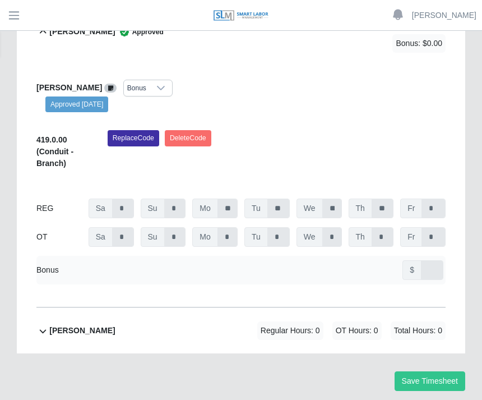
click at [89, 331] on b "[PERSON_NAME]" at bounding box center [82, 331] width 66 height 12
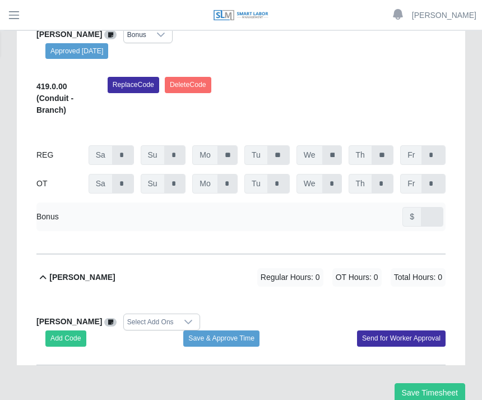
scroll to position [358, 0]
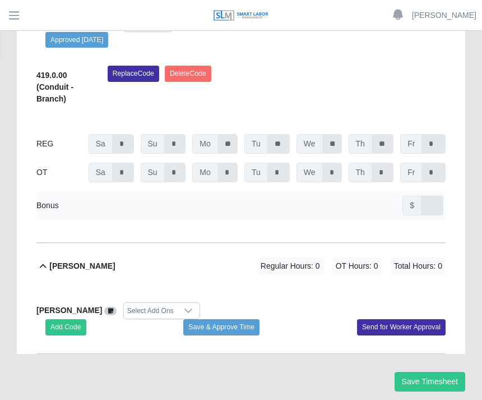
click at [71, 326] on button "Add Code" at bounding box center [65, 327] width 41 height 16
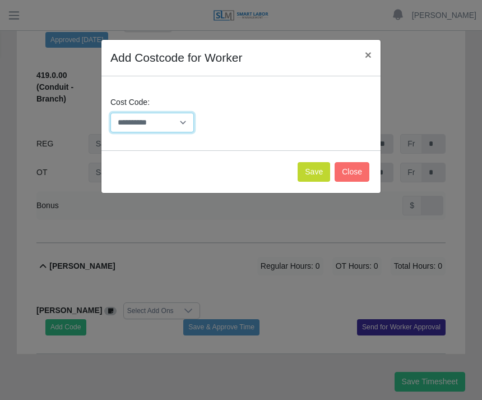
click at [183, 120] on select "**********" at bounding box center [152, 123] width 84 height 20
select select "**********"
click at [308, 169] on button "Save" at bounding box center [314, 172] width 33 height 20
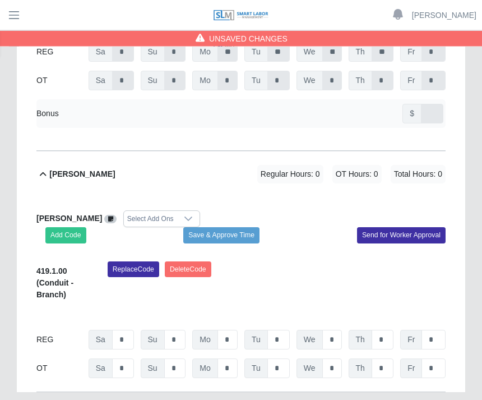
scroll to position [488, 0]
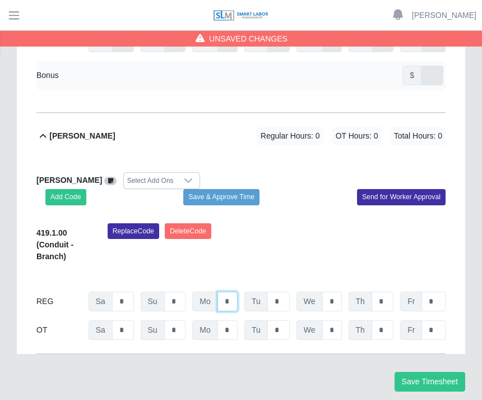
click at [235, 24] on input "*" at bounding box center [227, 14] width 20 height 20
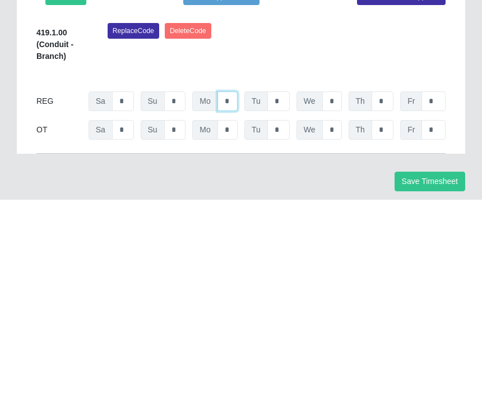
type input "*"
click at [283, 24] on input "*" at bounding box center [278, 14] width 22 height 20
type input "*"
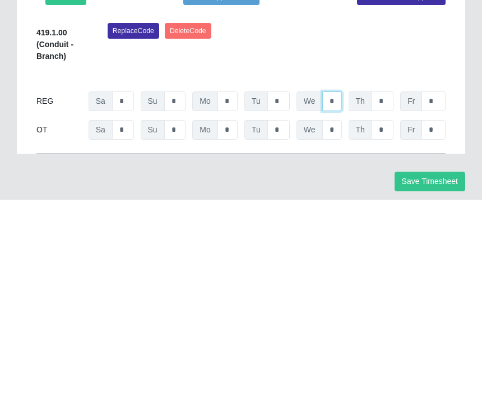
click at [337, 24] on input "*" at bounding box center [332, 14] width 20 height 20
type input "*"
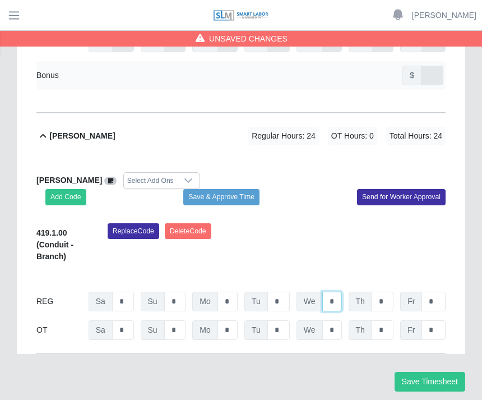
type input "*"
click at [390, 24] on input "*" at bounding box center [383, 14] width 22 height 20
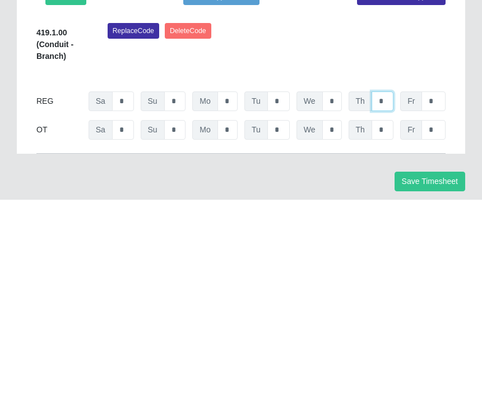
type input "*"
click at [235, 24] on input "*" at bounding box center [227, 14] width 20 height 20
type input "*"
type input "**"
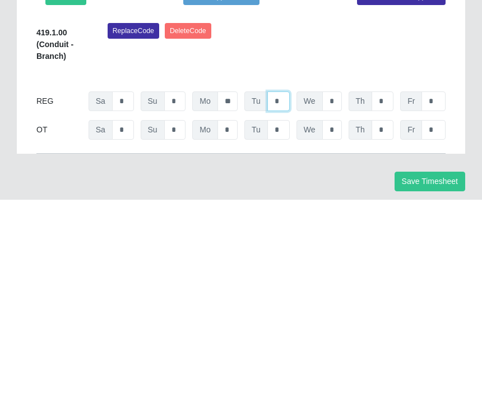
click at [288, 24] on input "*" at bounding box center [278, 14] width 22 height 20
type input "*"
type input "**"
click at [336, 24] on input "*" at bounding box center [332, 14] width 20 height 20
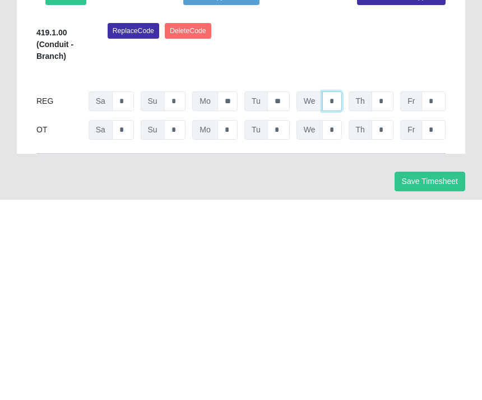
type input "*"
type input "**"
click at [397, 291] on div "REG Sa * Su * Mo ** Tu ** We ** Th * Fr *" at bounding box center [240, 301] width 409 height 20
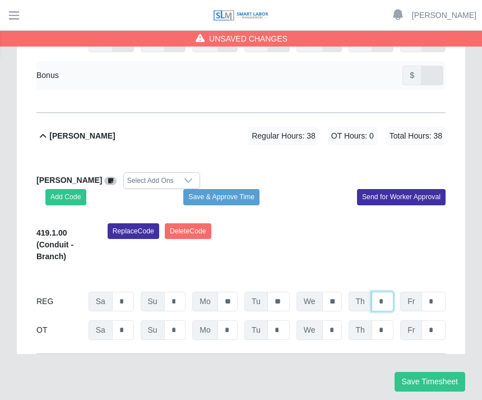
click at [390, 24] on input "*" at bounding box center [383, 14] width 22 height 20
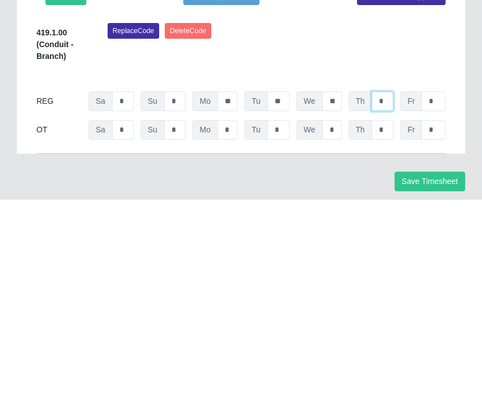
type input "*"
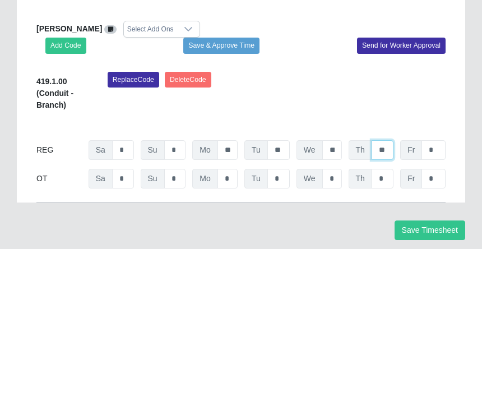
type input "**"
click at [233, 189] on button "Save & Approve Time" at bounding box center [221, 197] width 76 height 16
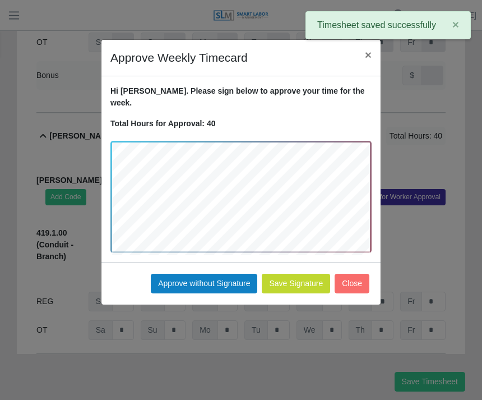
click at [216, 274] on button "Approve without Signature" at bounding box center [204, 284] width 106 height 20
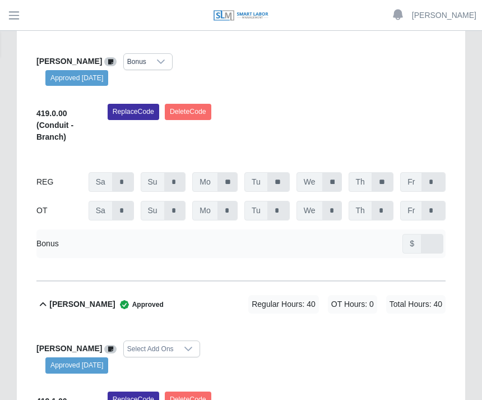
scroll to position [320, 0]
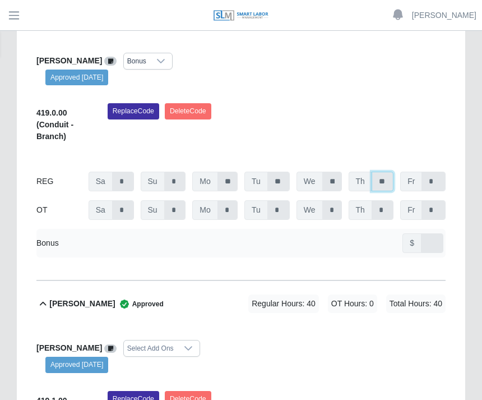
click at [391, 177] on input "**" at bounding box center [383, 182] width 22 height 20
click at [390, 176] on input "**" at bounding box center [383, 182] width 22 height 20
click at [336, 179] on input "**" at bounding box center [332, 182] width 20 height 20
click at [387, 177] on input "**" at bounding box center [383, 182] width 22 height 20
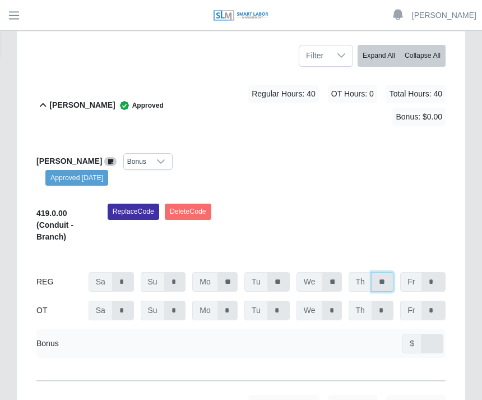
scroll to position [0, 0]
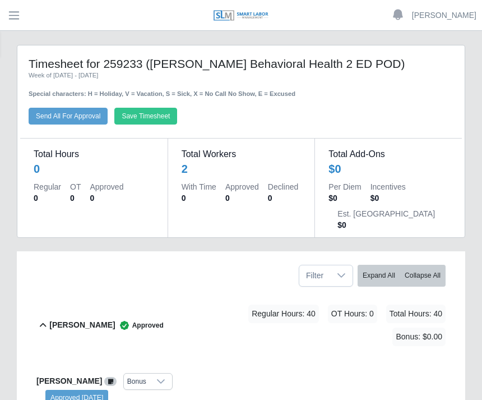
click at [152, 109] on button "Save Timesheet" at bounding box center [145, 116] width 63 height 17
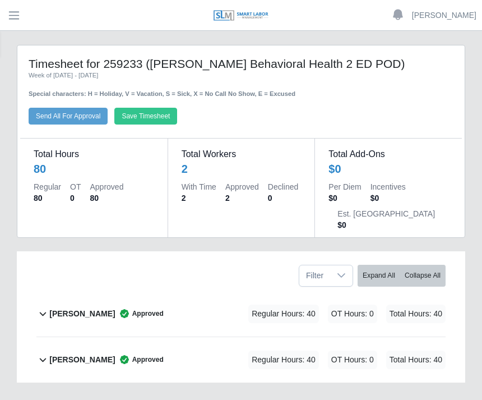
click at [160, 112] on button "Save Timesheet" at bounding box center [145, 116] width 63 height 17
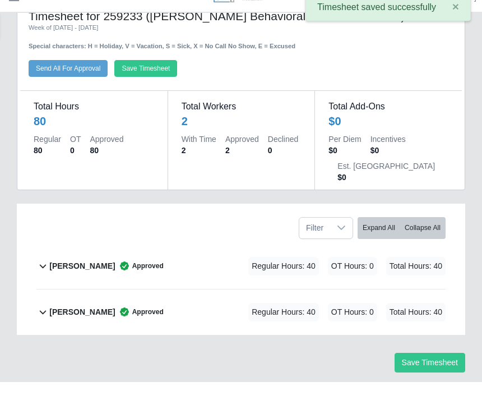
scroll to position [29, 0]
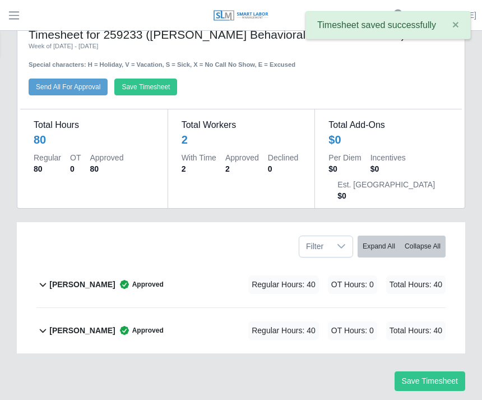
click at [413, 368] on div "Timesheet for 259233 (AHO Behavioral Health 2 ED POD) Week of 08/23/2025 - 08/2…" at bounding box center [240, 212] width 465 height 393
click at [423, 371] on button "Save Timesheet" at bounding box center [430, 381] width 71 height 20
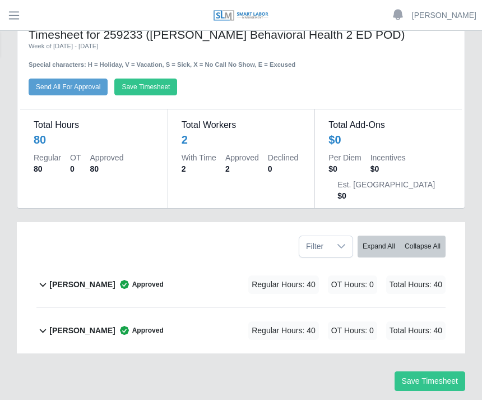
scroll to position [0, 0]
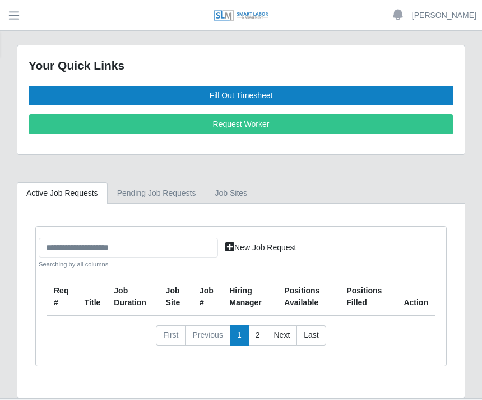
click at [249, 90] on link "Fill Out Timesheet" at bounding box center [241, 96] width 425 height 20
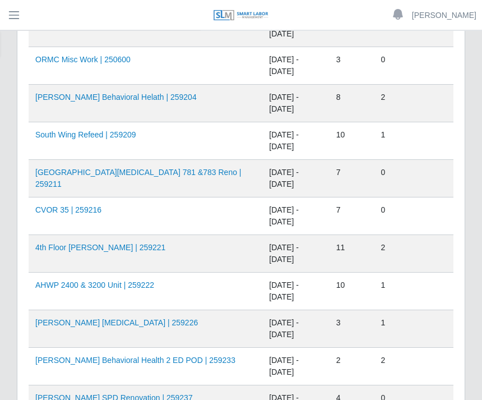
scroll to position [749, 0]
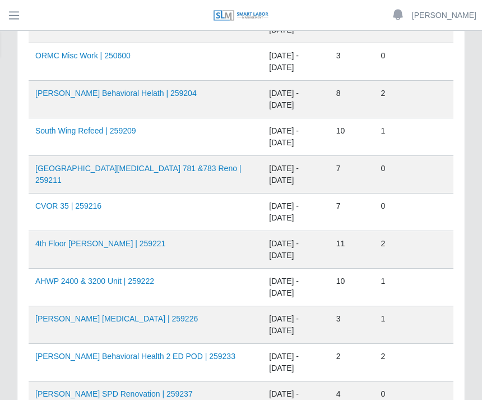
click at [145, 242] on link "4th Floor [PERSON_NAME] | 259221" at bounding box center [100, 243] width 130 height 9
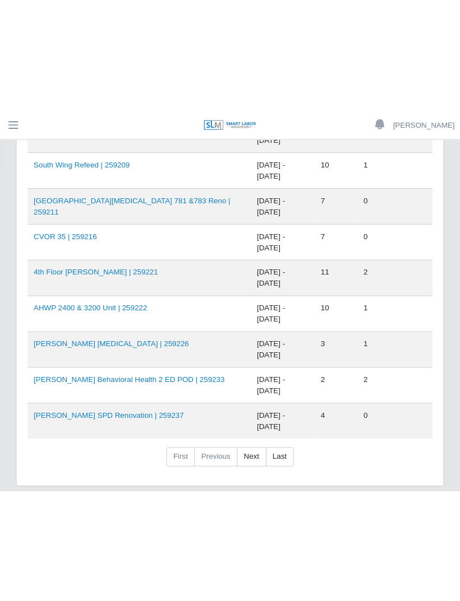
scroll to position [620, 0]
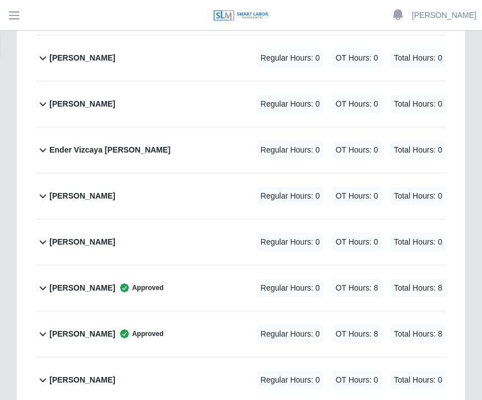
scroll to position [351, 0]
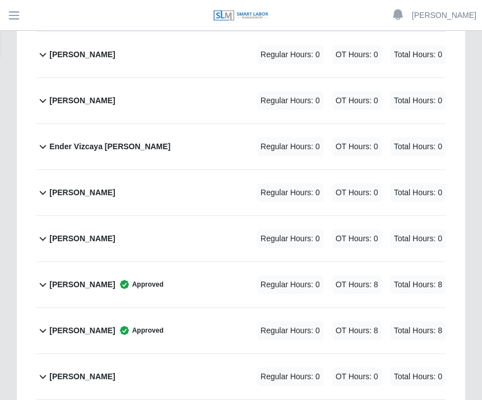
click at [135, 283] on span "Approved" at bounding box center [139, 284] width 48 height 11
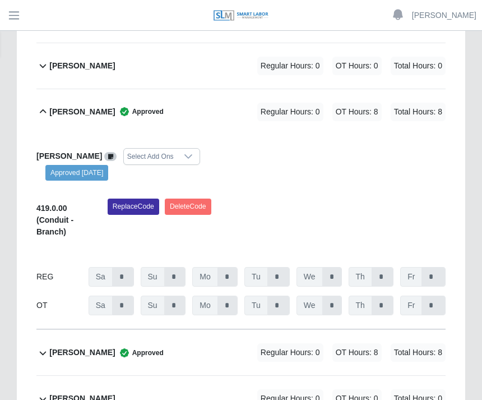
scroll to position [511, 0]
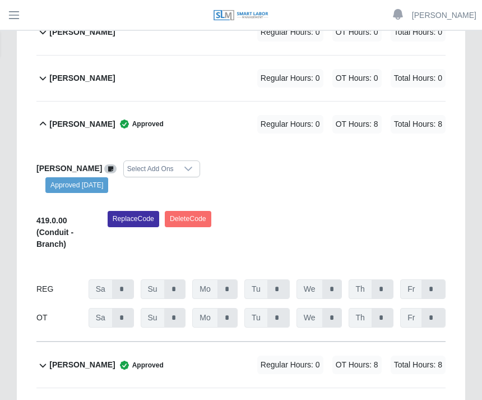
click at [133, 126] on span "Approved" at bounding box center [139, 124] width 48 height 11
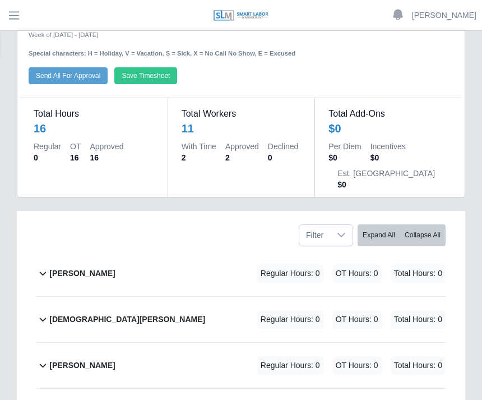
scroll to position [24, 0]
